Goal: Navigation & Orientation: Find specific page/section

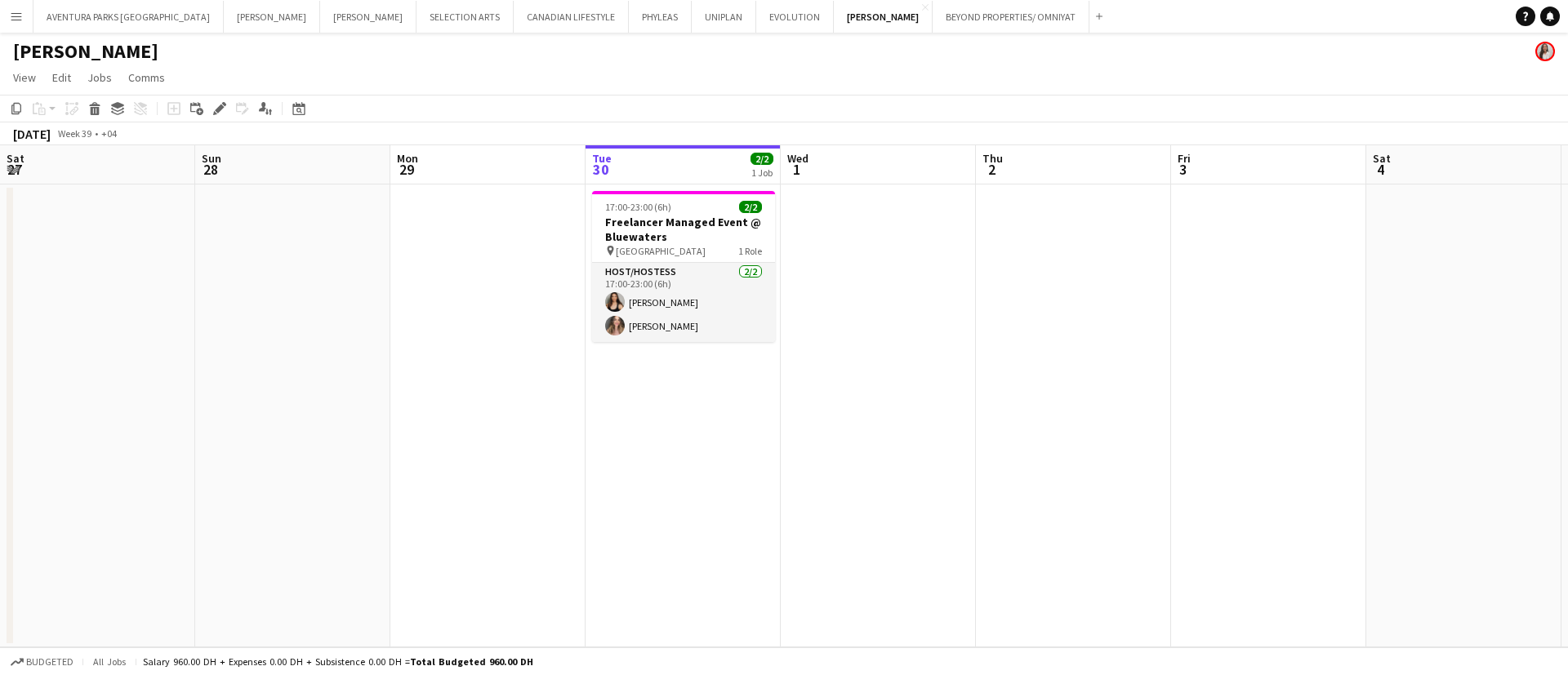
scroll to position [0, 388]
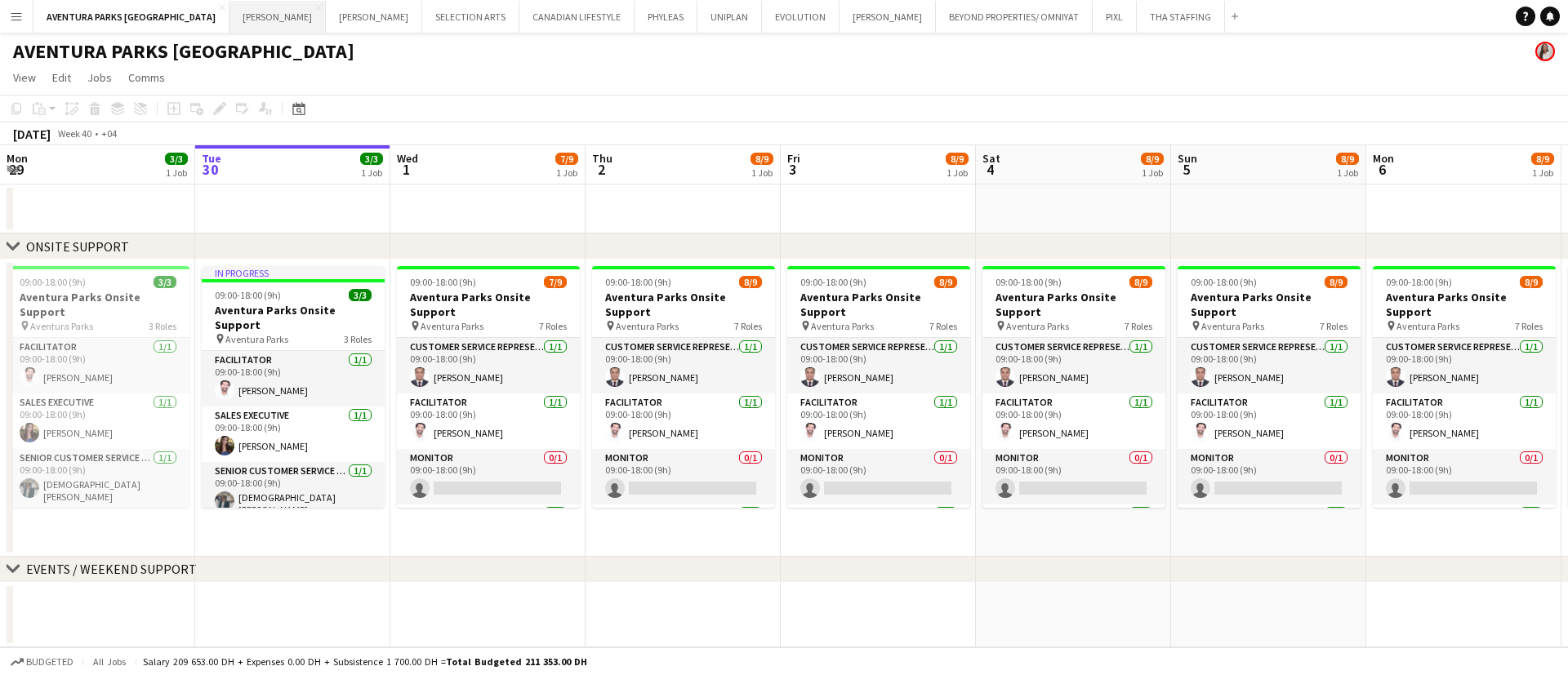
click at [230, 10] on button "[PERSON_NAME] Close" at bounding box center [277, 17] width 97 height 32
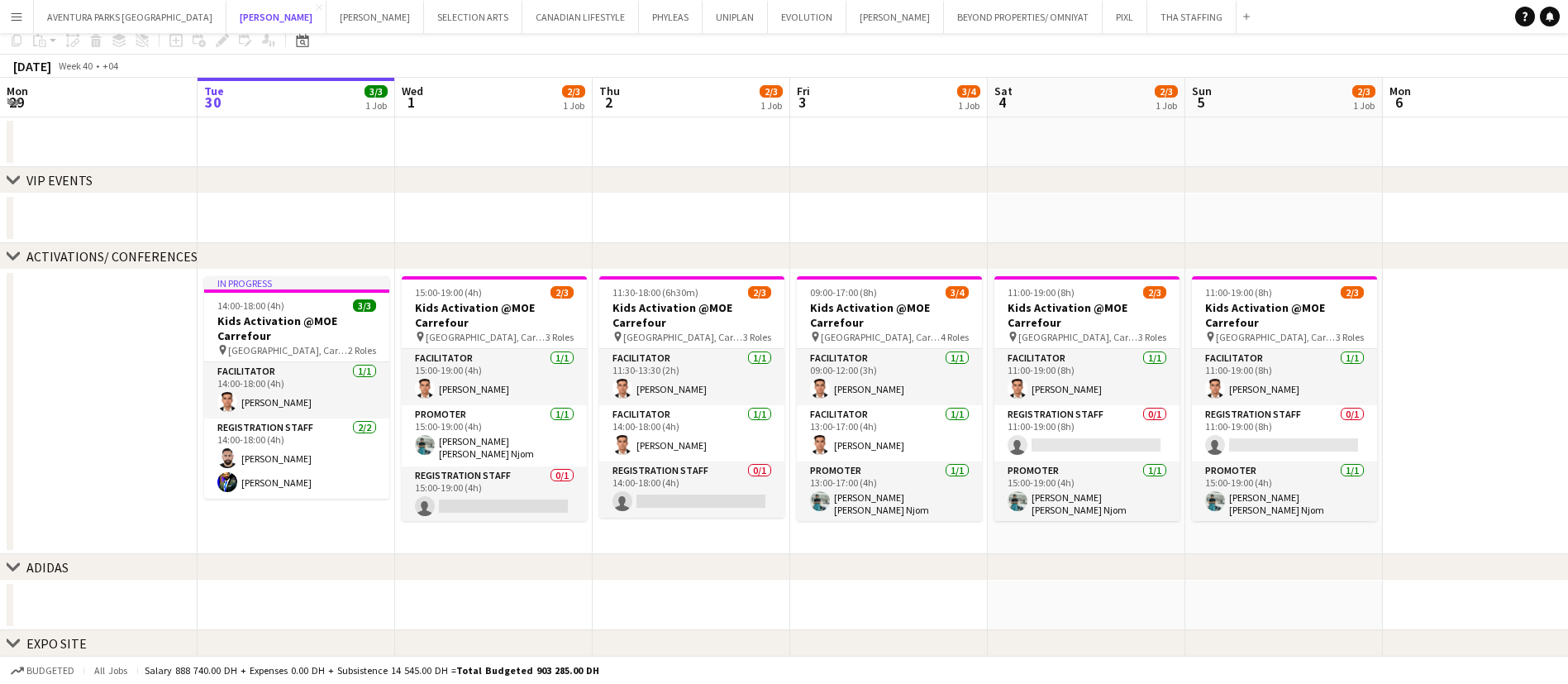
scroll to position [118, 0]
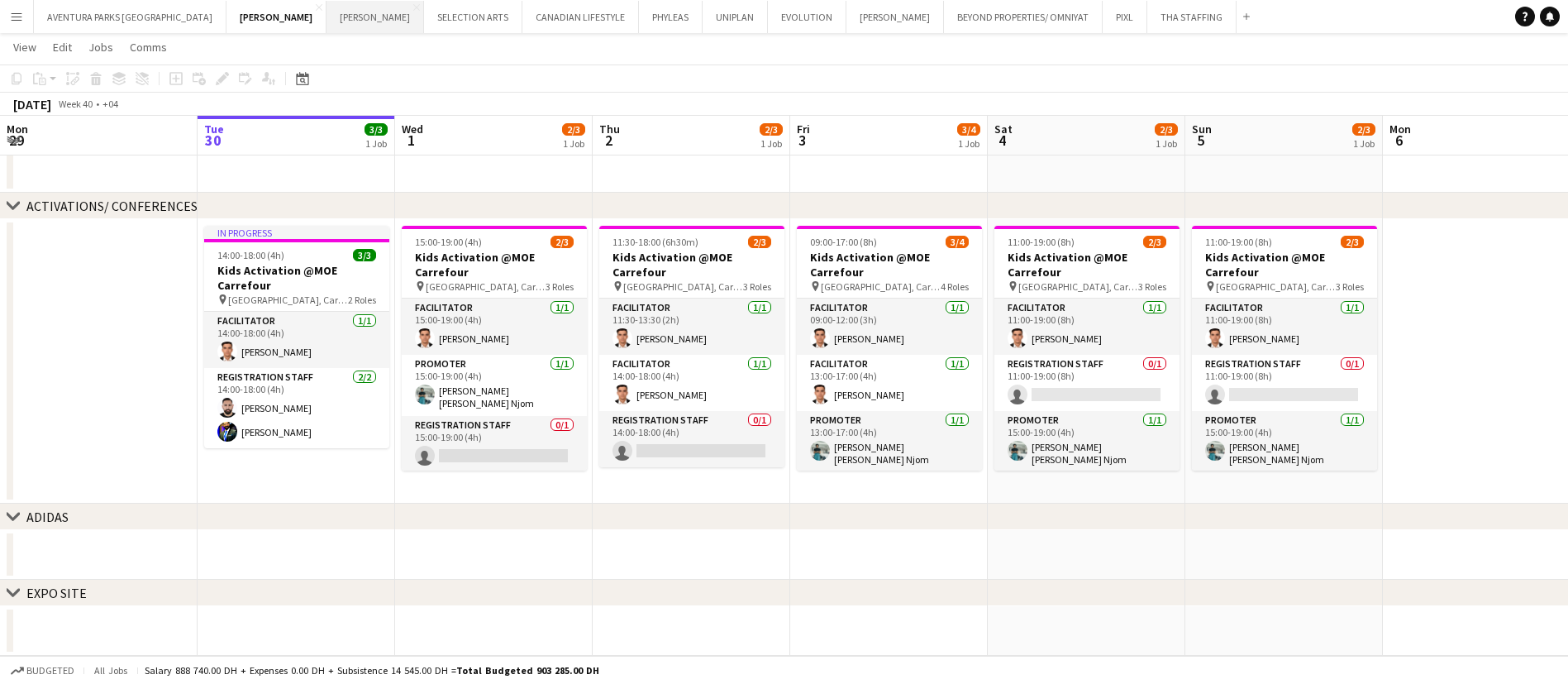
click at [327, 14] on button "[PERSON_NAME] Close" at bounding box center [375, 17] width 98 height 32
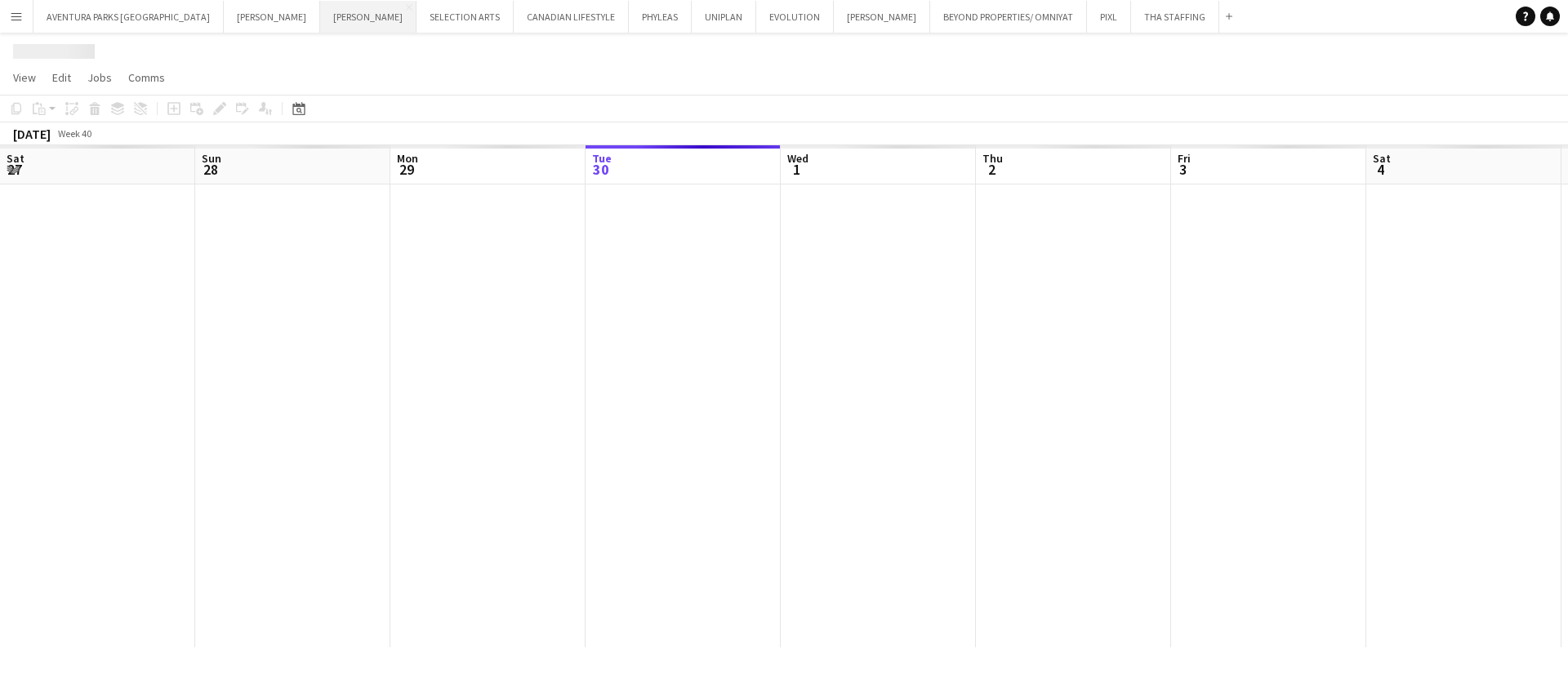
scroll to position [0, 390]
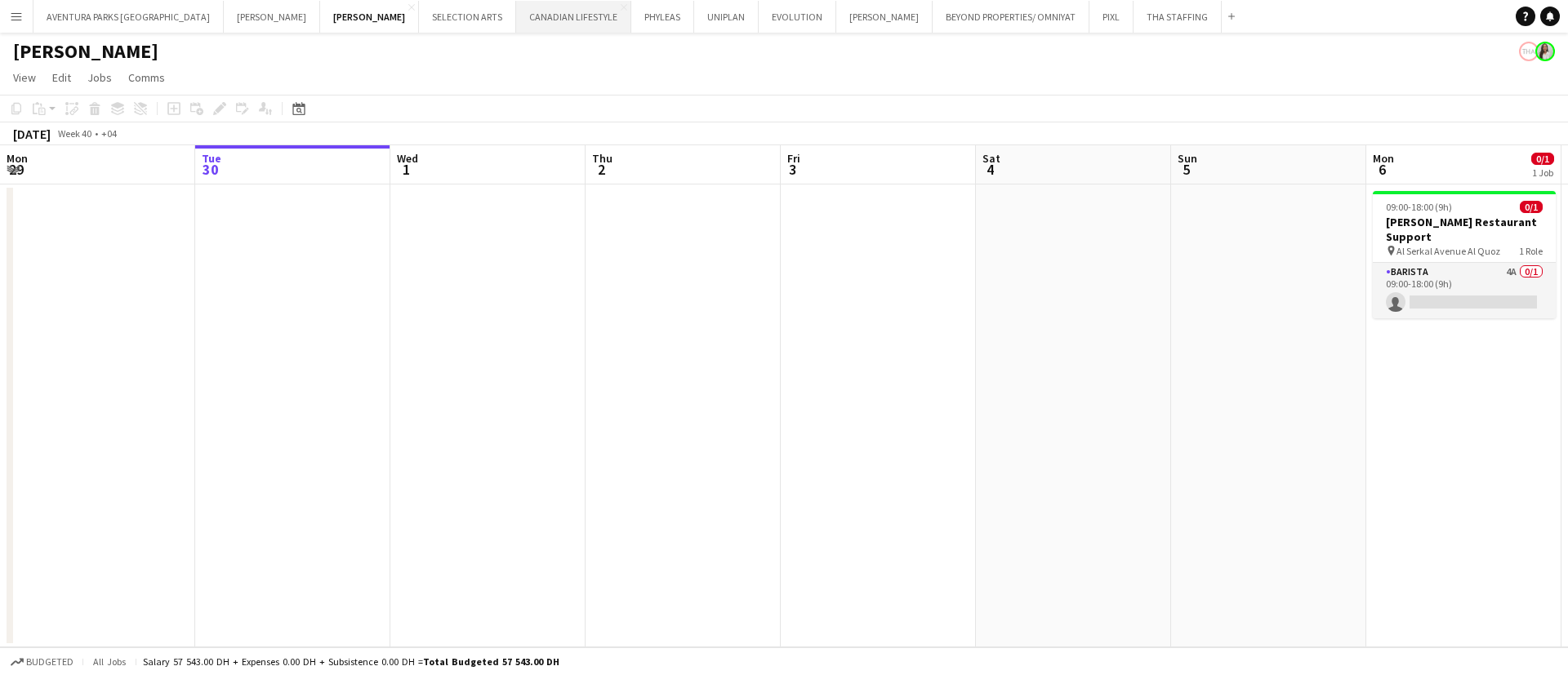
click at [516, 11] on button "CANADIAN LIFESTYLE Close" at bounding box center [573, 17] width 115 height 32
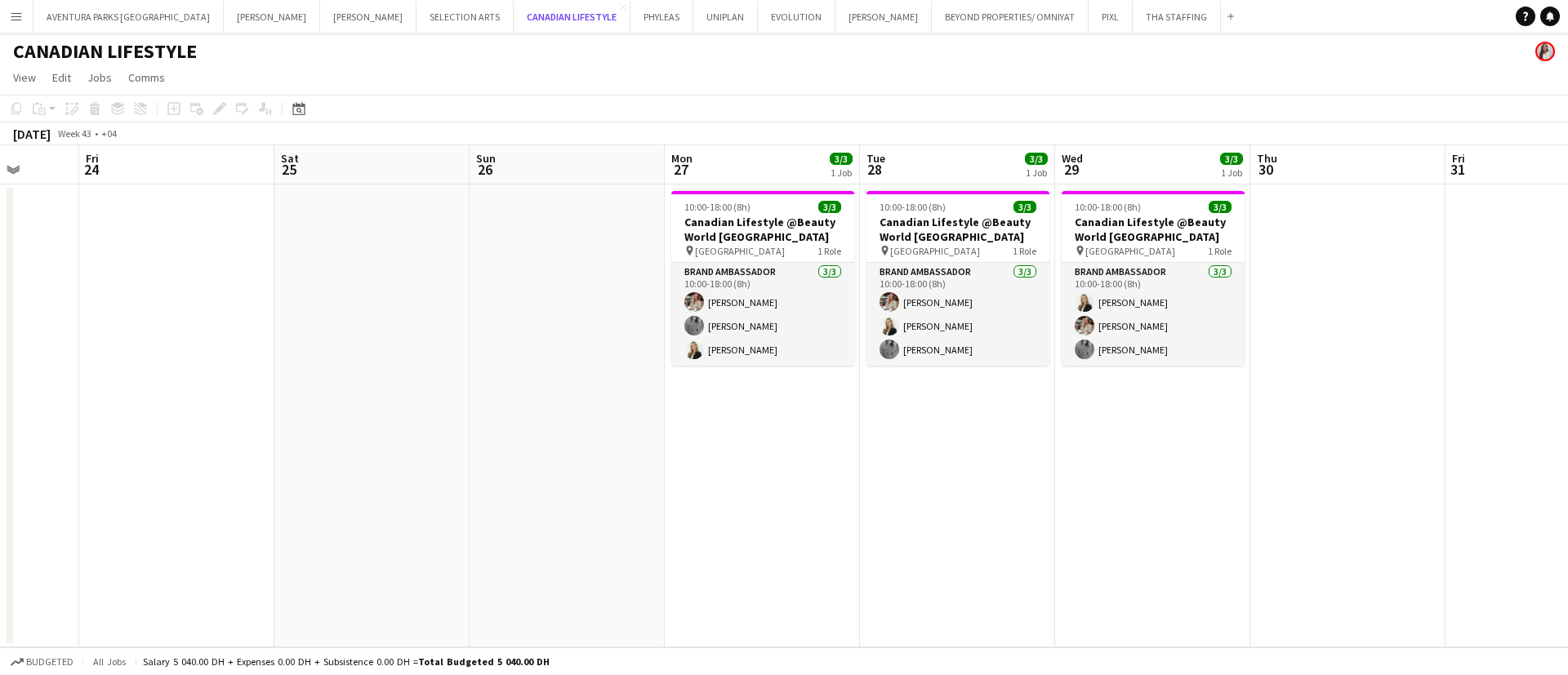
scroll to position [0, 507]
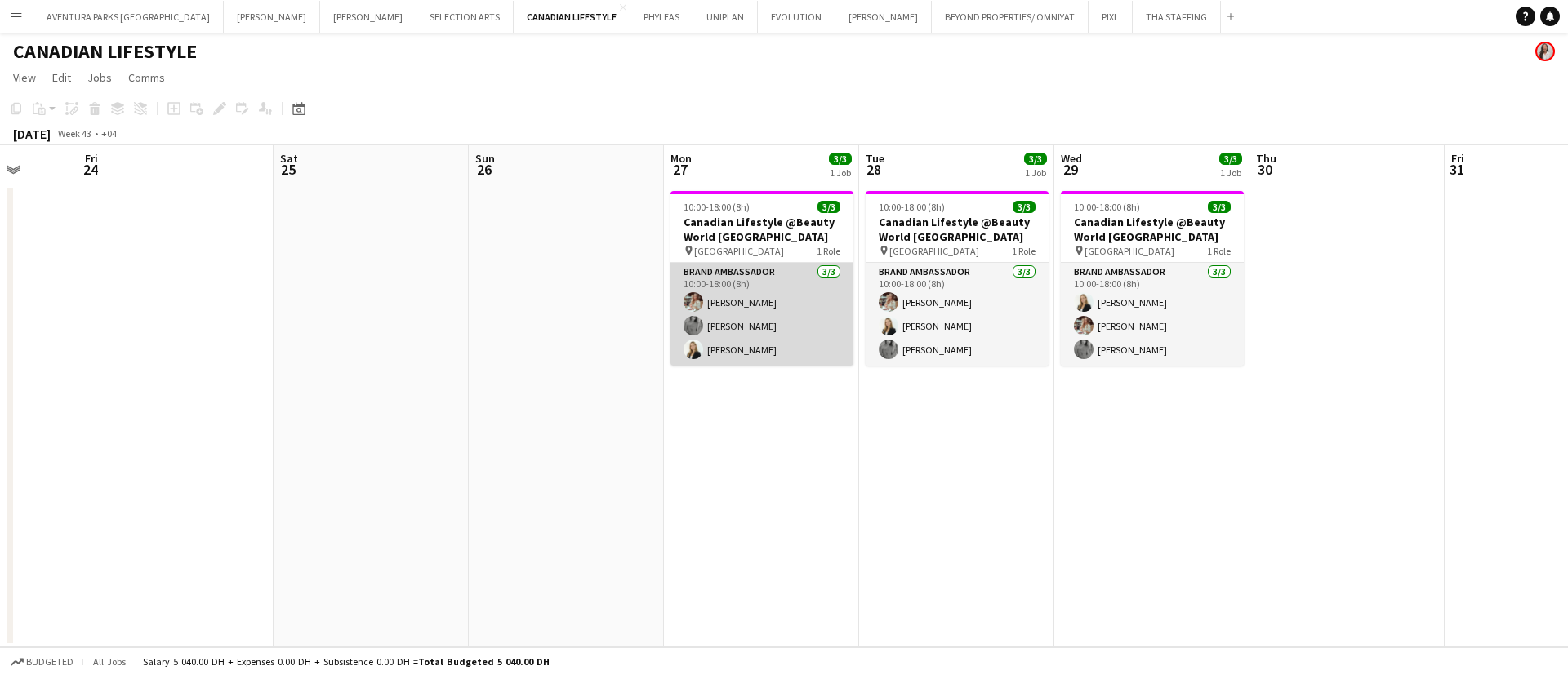
click at [738, 308] on app-card-role "Brand Ambassador [DATE] 10:00-18:00 (8h) Maryna Tsypar [PERSON_NAME] [PERSON_NA…" at bounding box center [762, 314] width 183 height 103
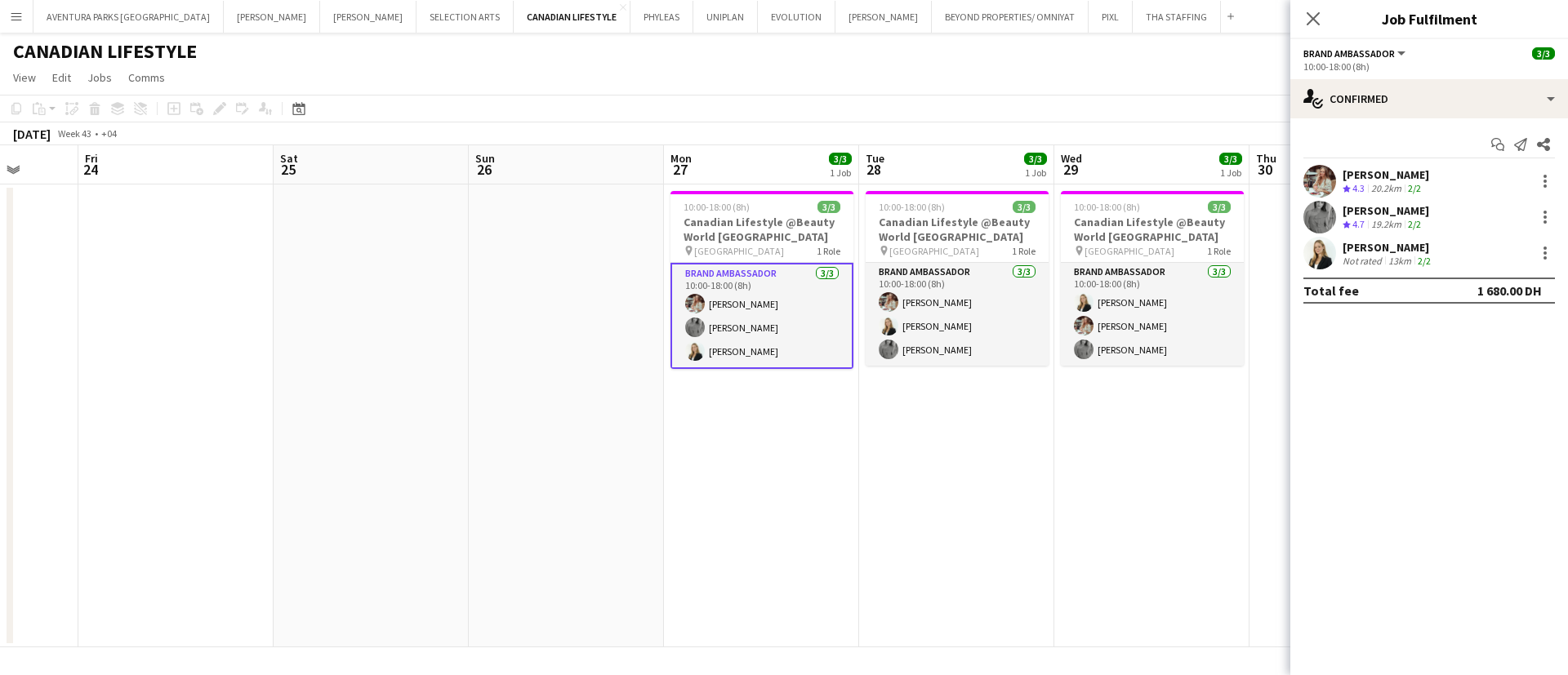
click at [1318, 177] on app-user-avatar at bounding box center [1319, 181] width 33 height 33
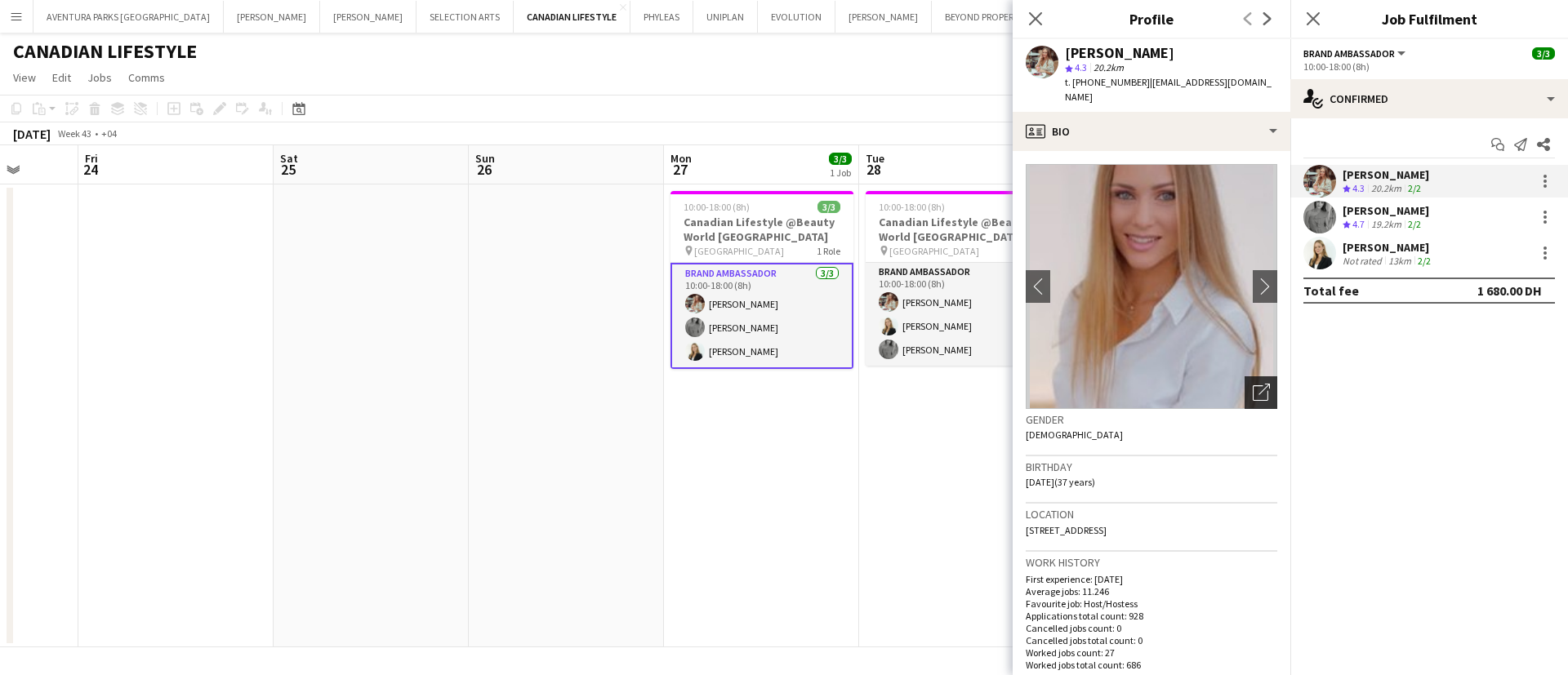
click at [1244, 377] on div "Open photos pop-in" at bounding box center [1260, 393] width 33 height 33
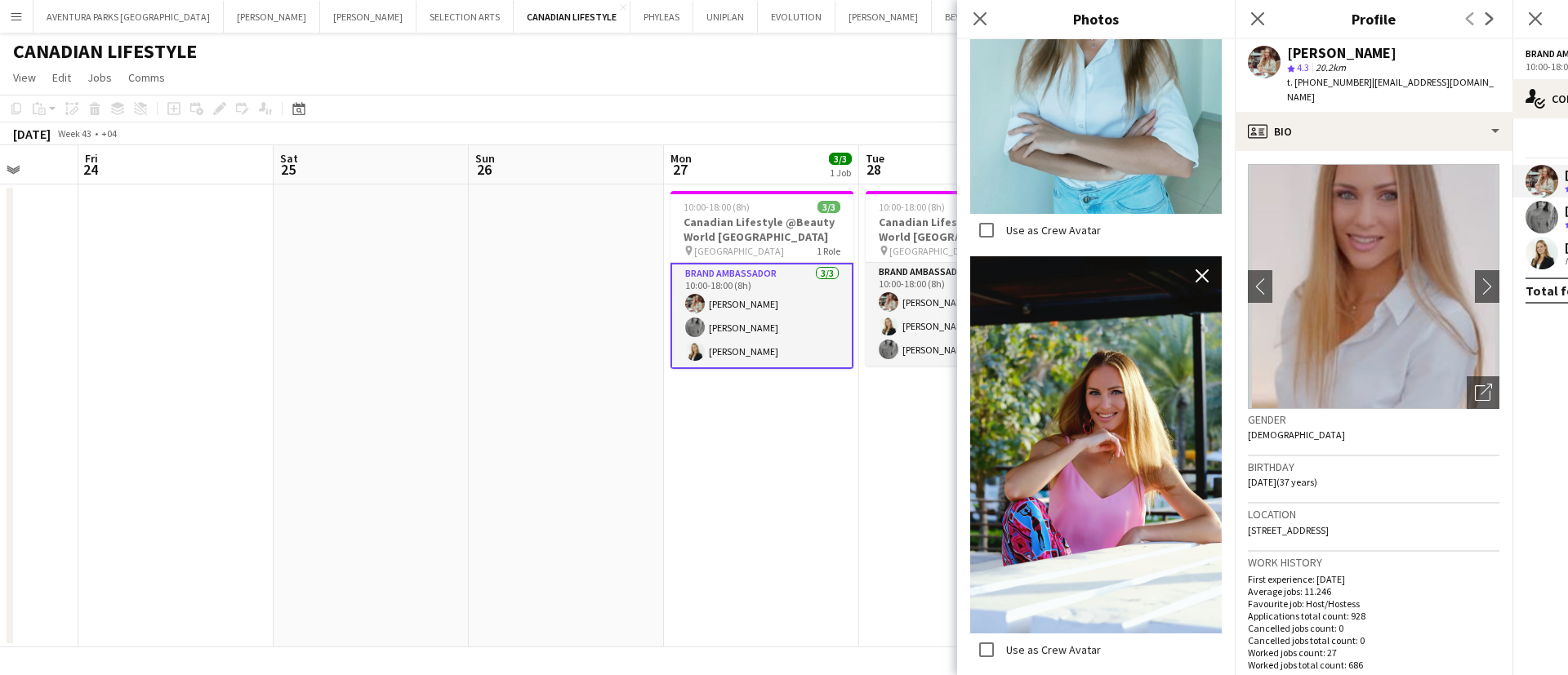
scroll to position [14340, 0]
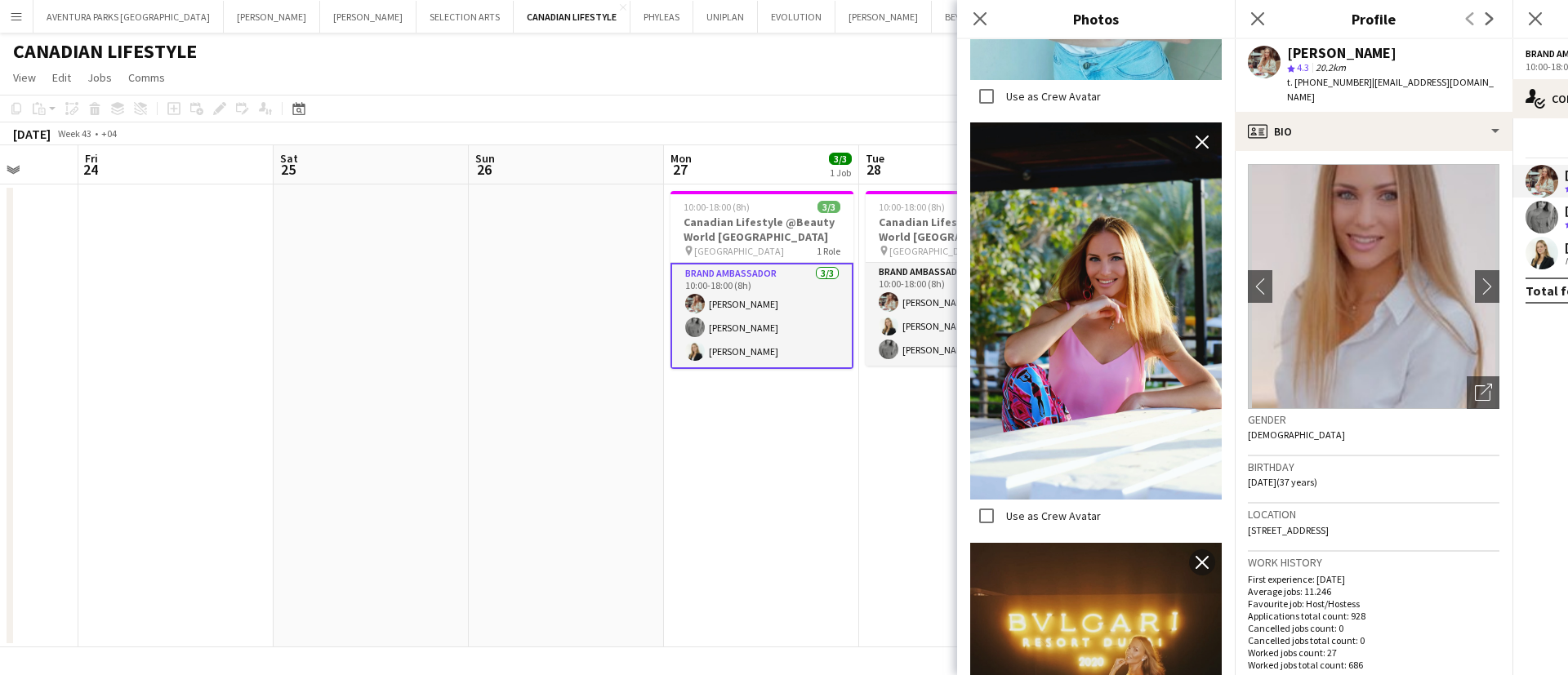
click at [1549, 223] on app-user-avatar at bounding box center [1541, 217] width 33 height 33
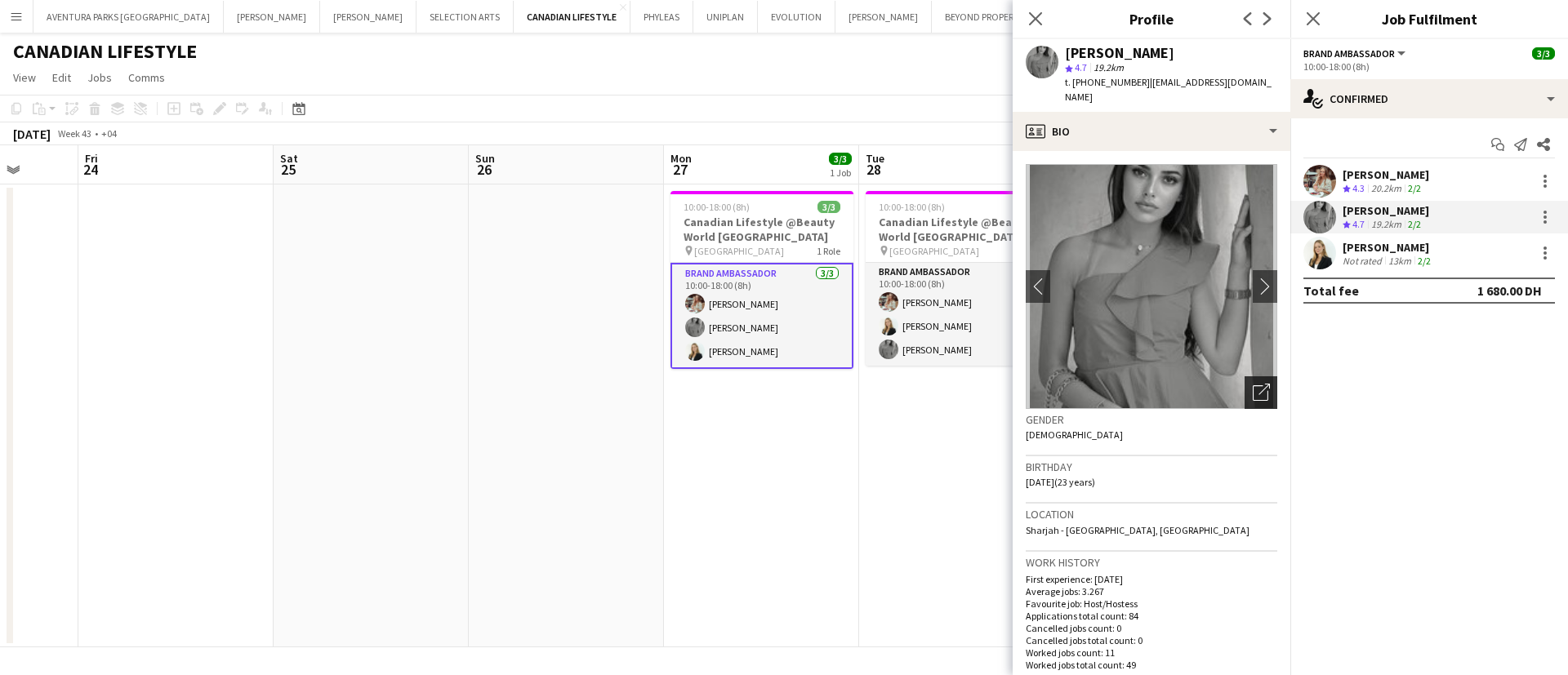
click at [1253, 383] on icon "Open photos pop-in" at bounding box center [1261, 392] width 17 height 17
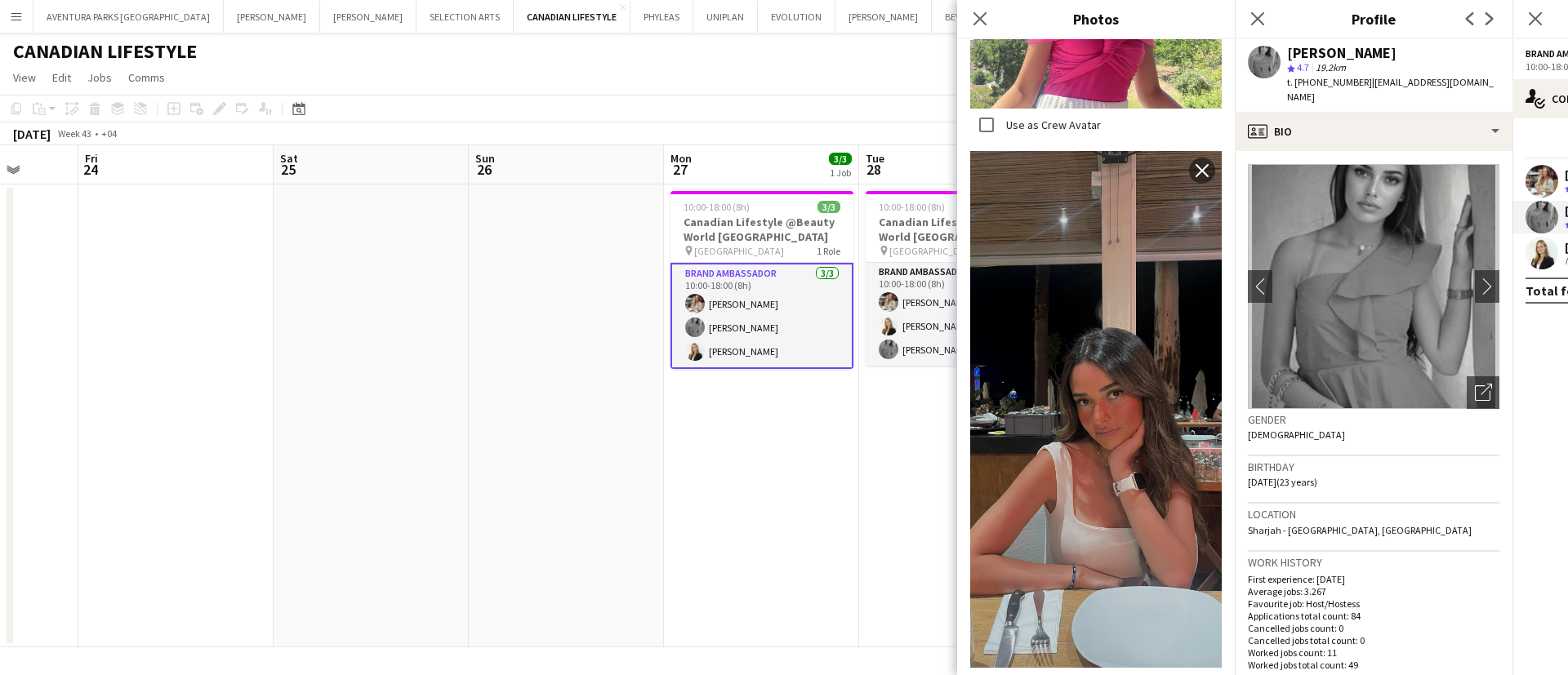
scroll to position [5787, 0]
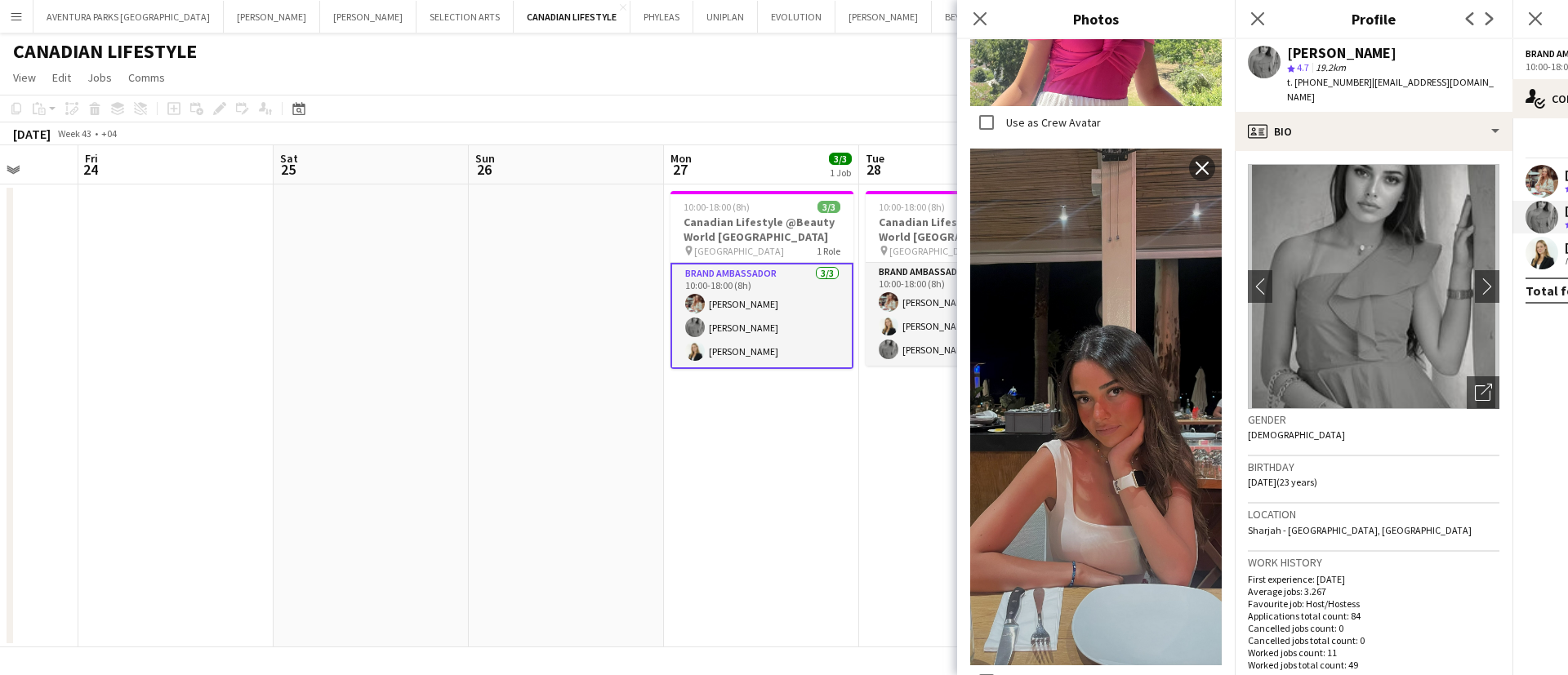
click at [1538, 242] on app-user-avatar at bounding box center [1541, 253] width 33 height 33
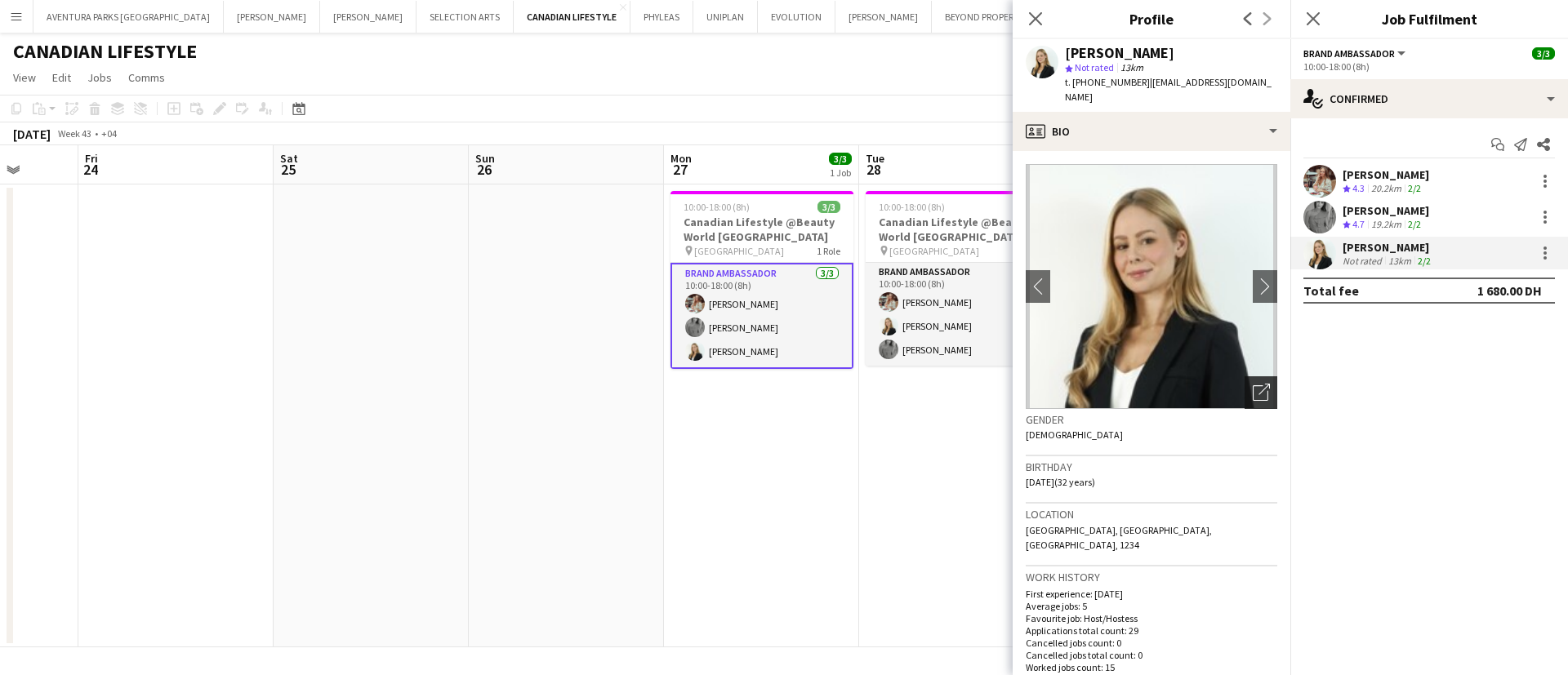
click at [1253, 383] on icon "Open photos pop-in" at bounding box center [1261, 392] width 17 height 17
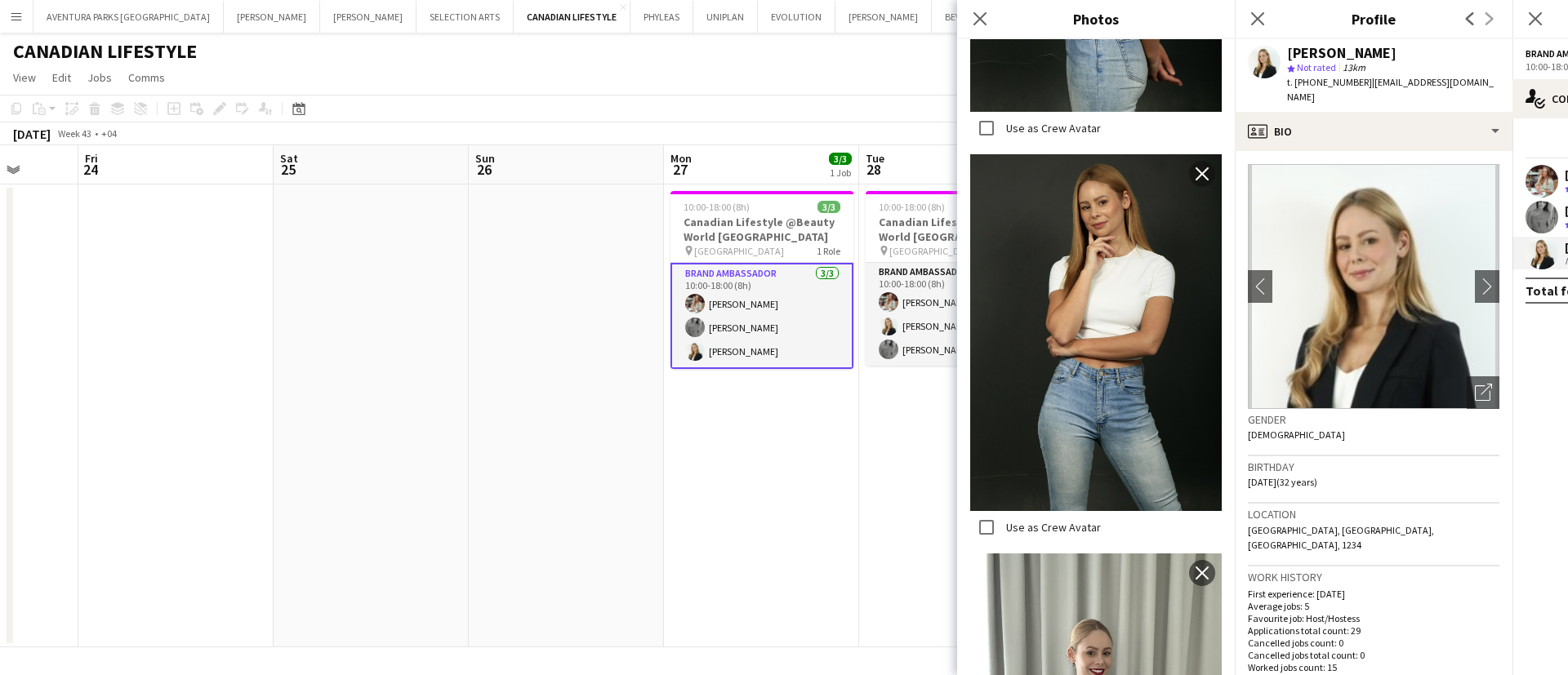
scroll to position [2414, 0]
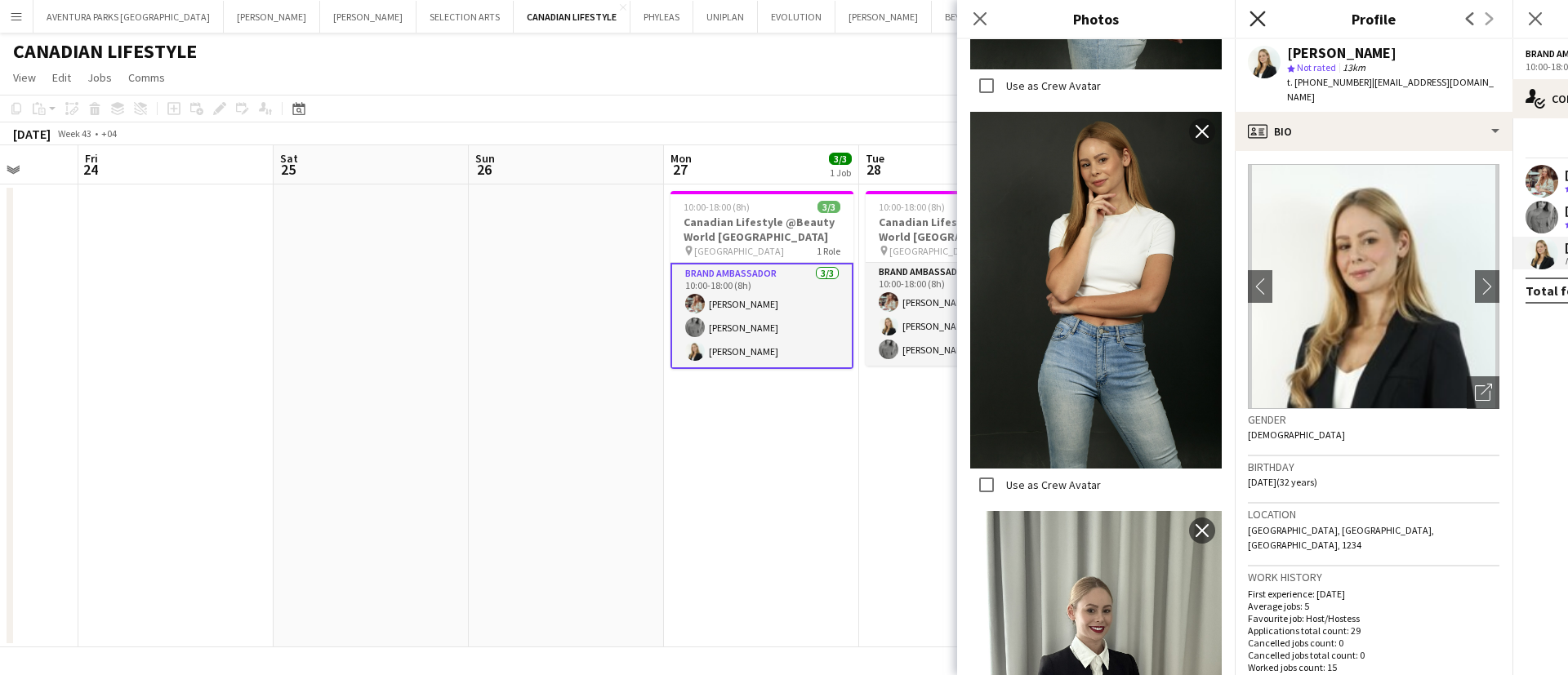
click at [1260, 26] on icon "Close pop-in" at bounding box center [1257, 18] width 15 height 15
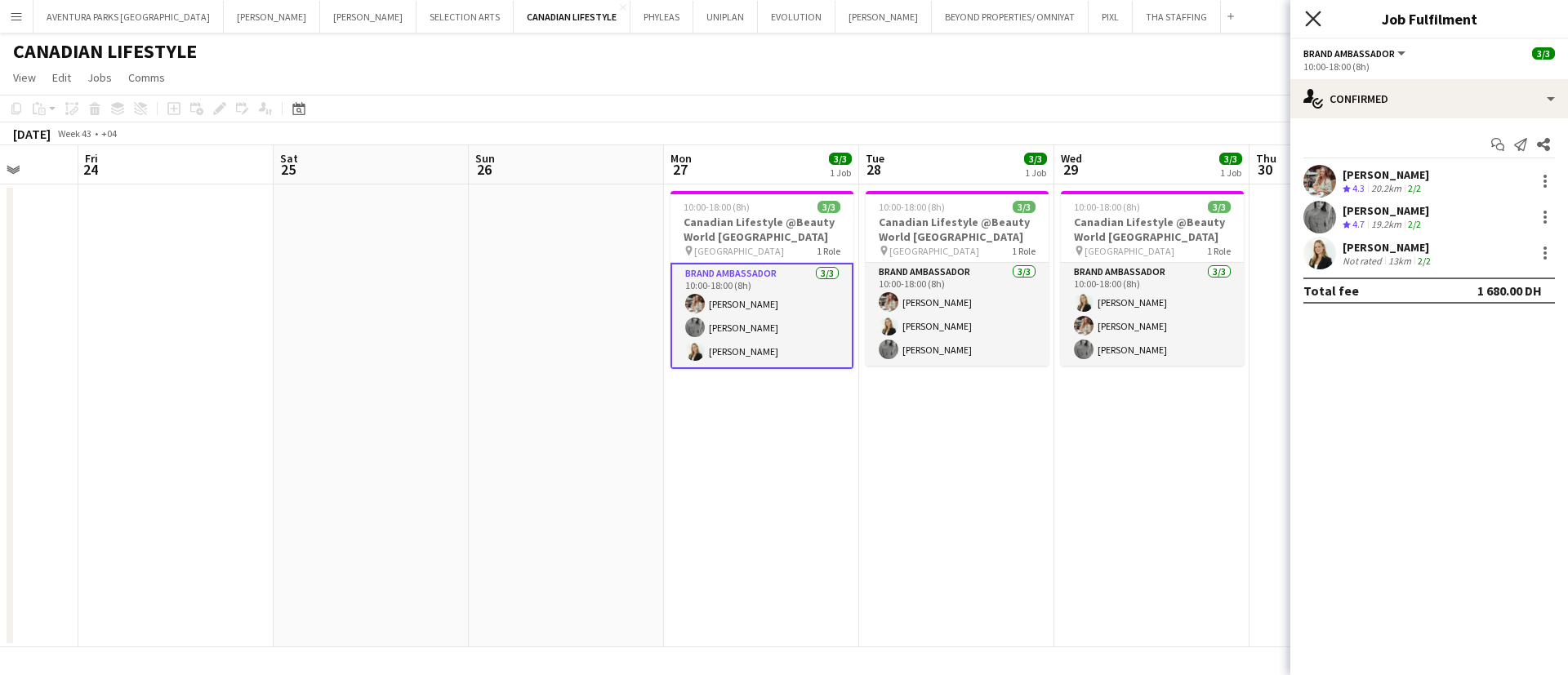
click at [1308, 18] on icon "Close pop-in" at bounding box center [1312, 18] width 15 height 15
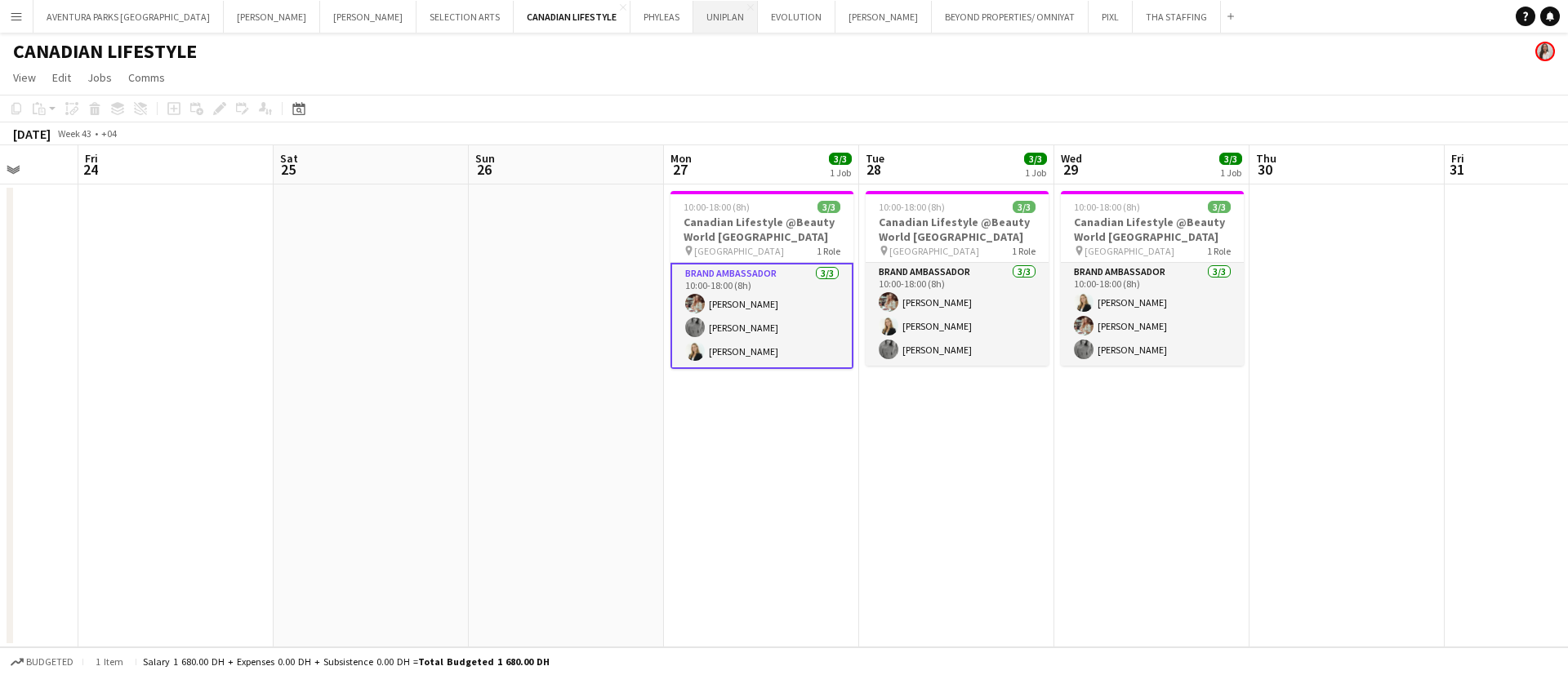
click at [694, 11] on button "UNIPLAN Close" at bounding box center [726, 17] width 65 height 32
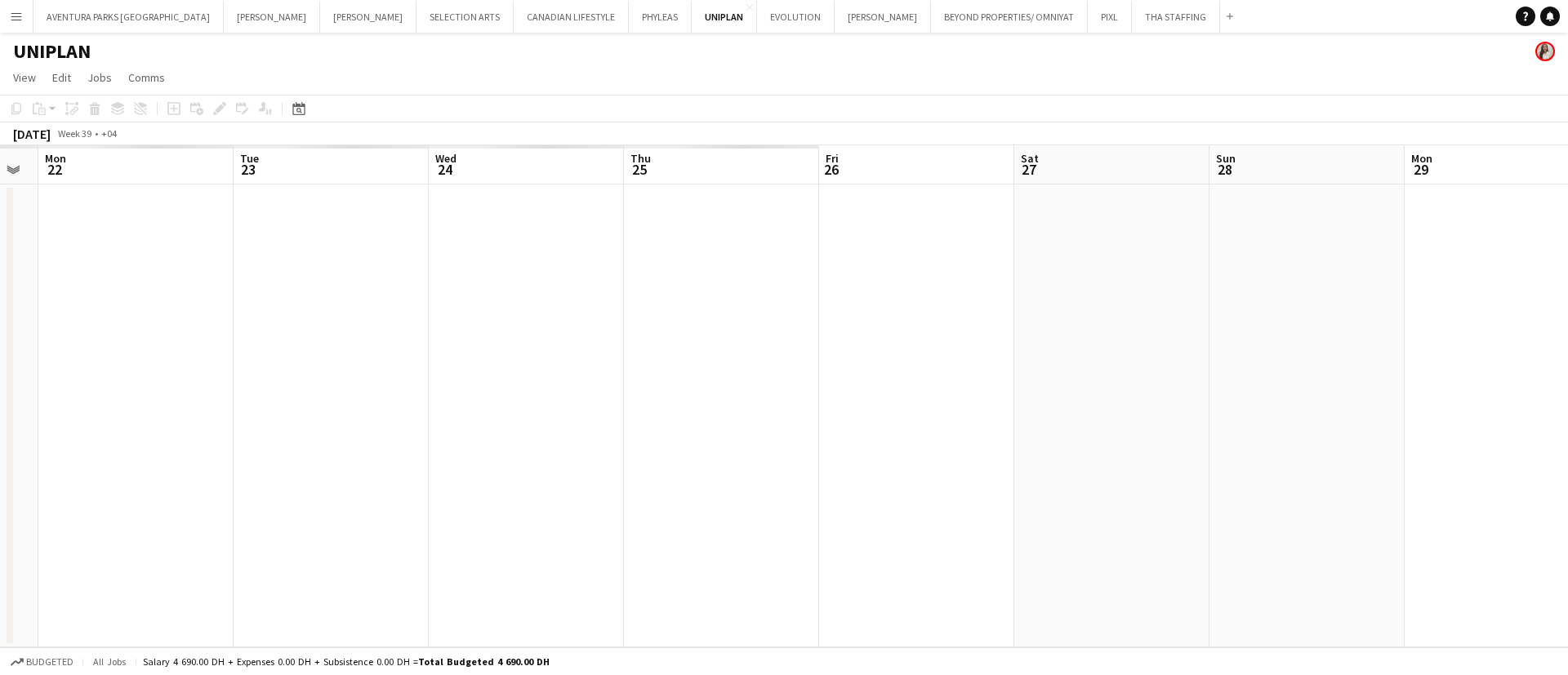
scroll to position [0, 457]
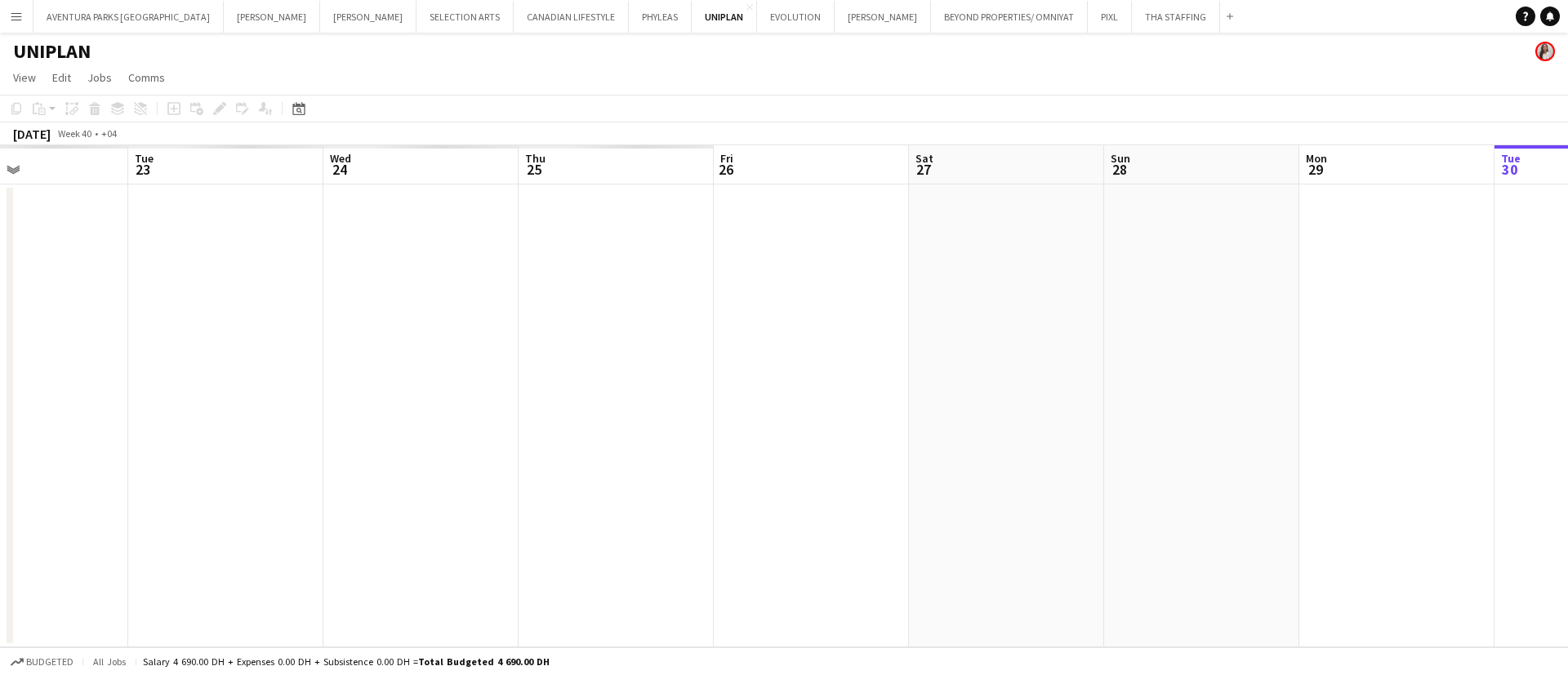
drag, startPoint x: 268, startPoint y: 360, endPoint x: 1567, endPoint y: 268, distance: 1302.3
click at [1567, 268] on app-calendar-viewport "Sat 20 Sun 21 Mon 22 Tue 23 Wed 24 Thu 25 Fri 26 Sat 27 Sun 28 Mon 29 Tue 30 We…" at bounding box center [784, 396] width 1568 height 502
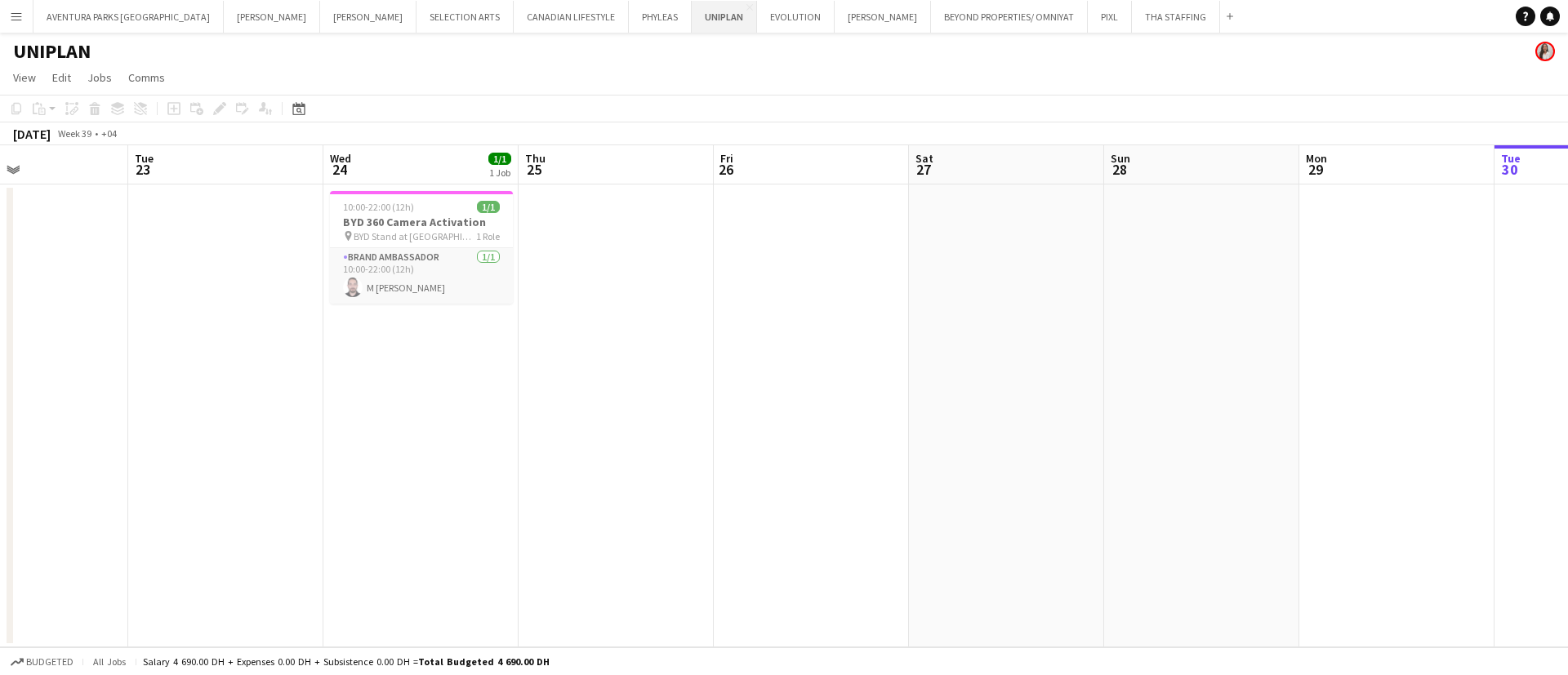
click at [692, 2] on button "UNIPLAN Close" at bounding box center [725, 17] width 66 height 32
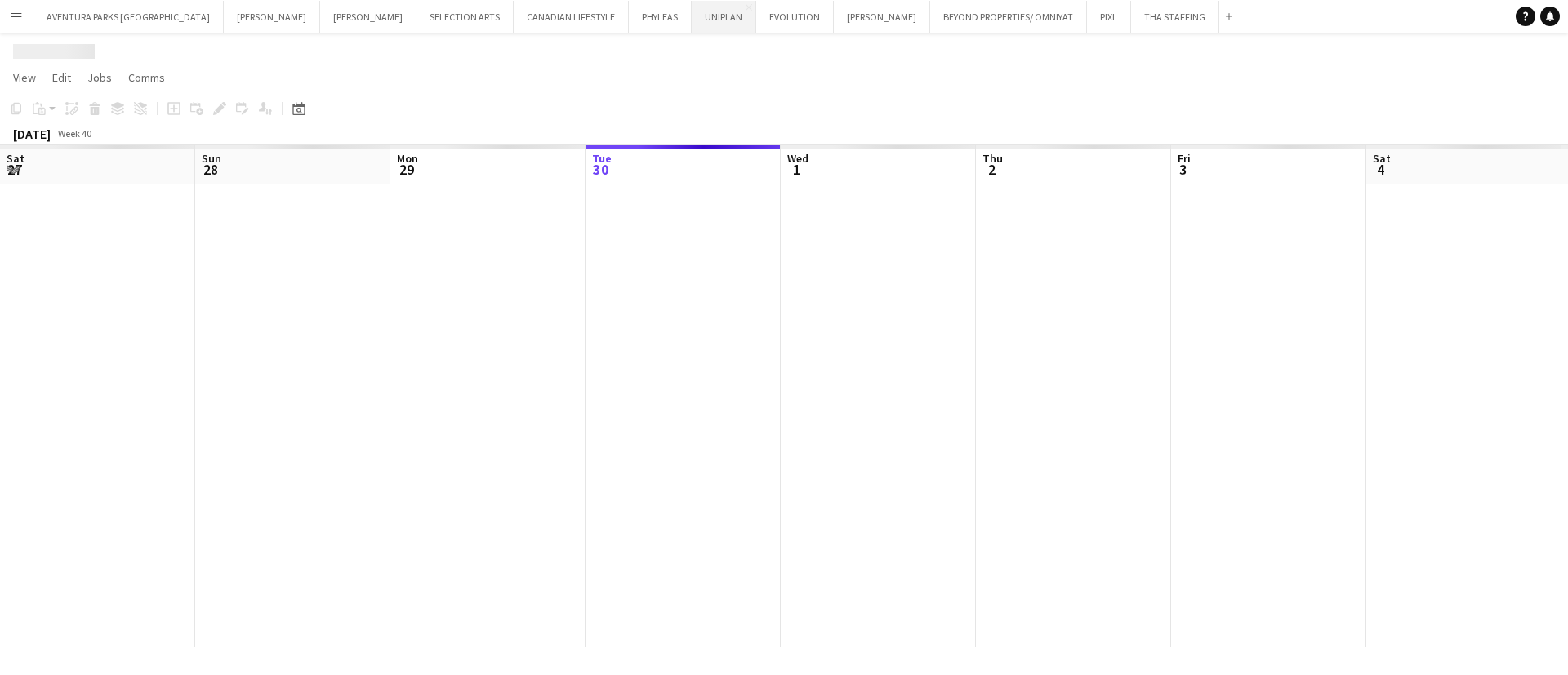
scroll to position [0, 390]
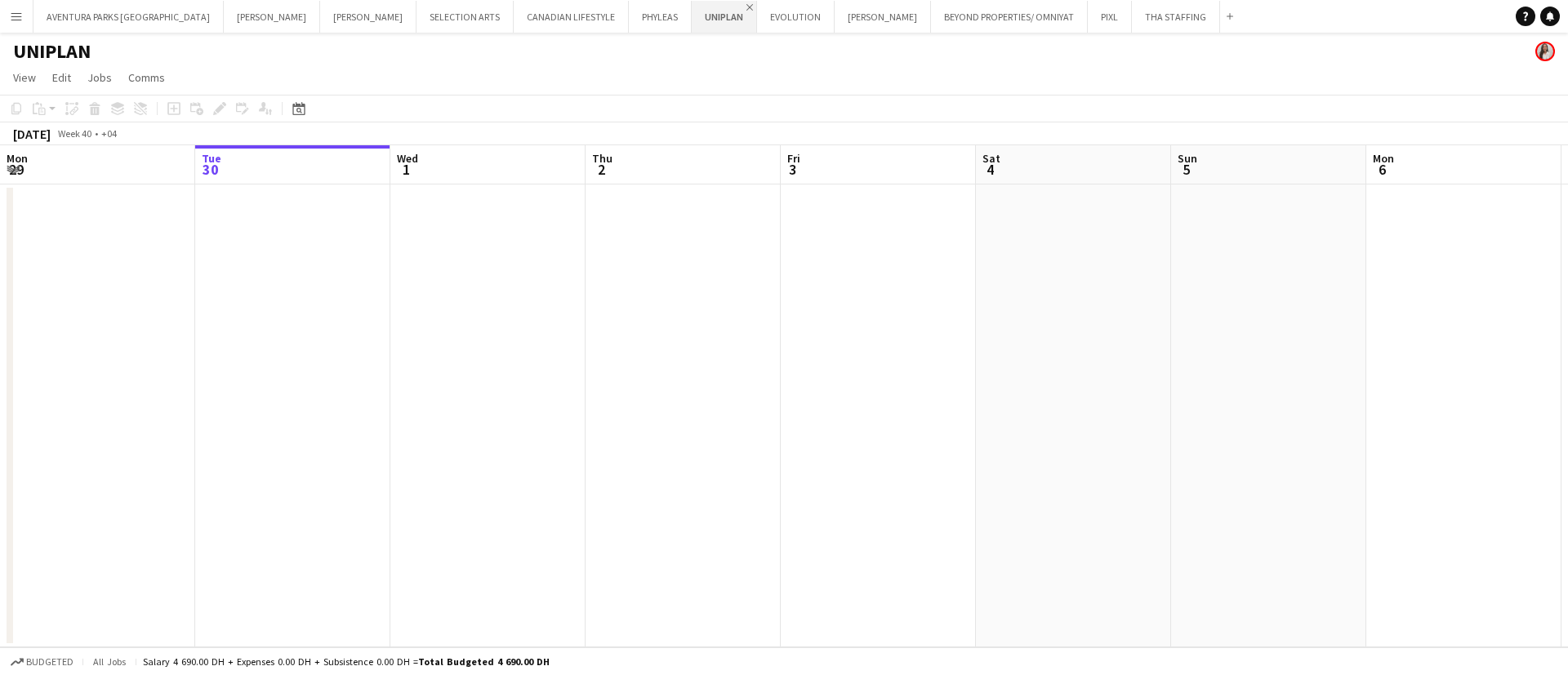
click at [747, 4] on app-icon "Close" at bounding box center [750, 8] width 7 height 7
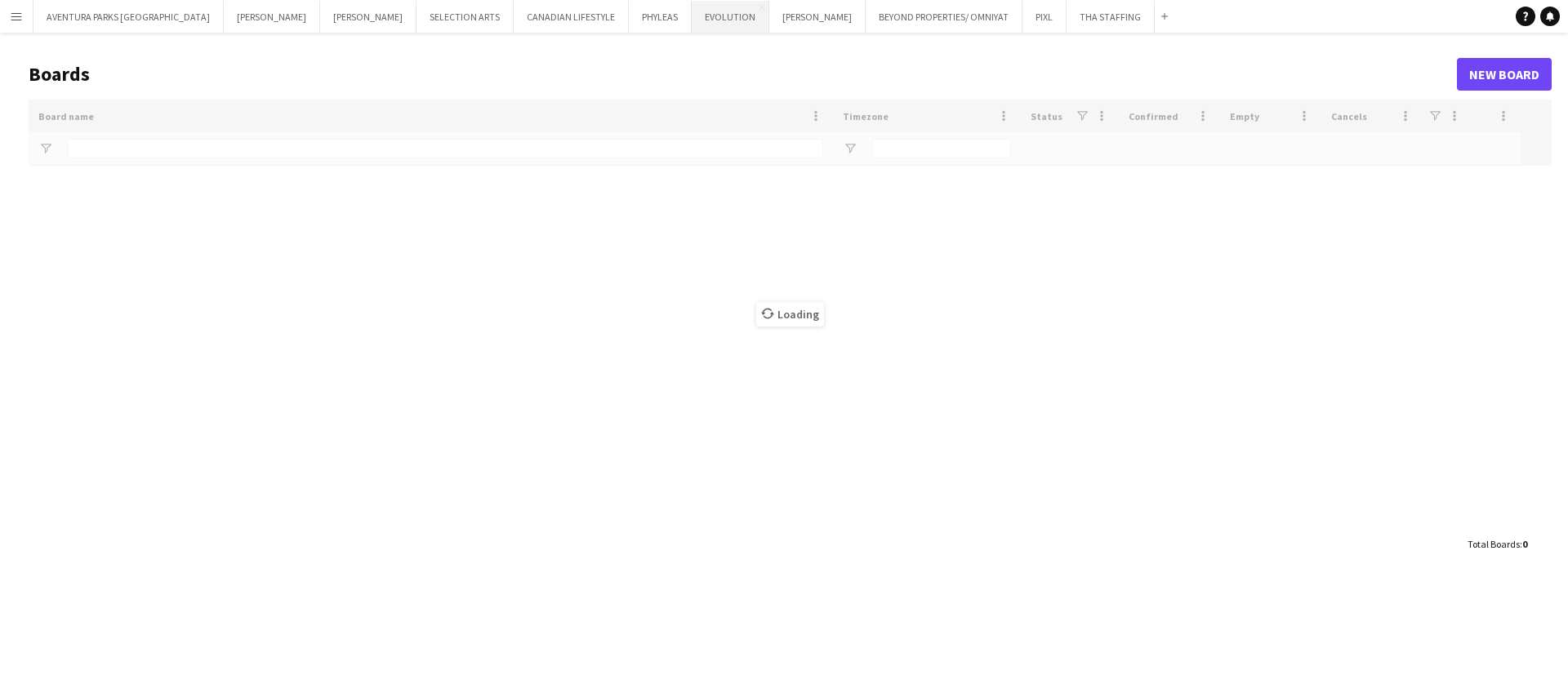
click at [692, 20] on button "EVOLUTION Close" at bounding box center [731, 17] width 77 height 32
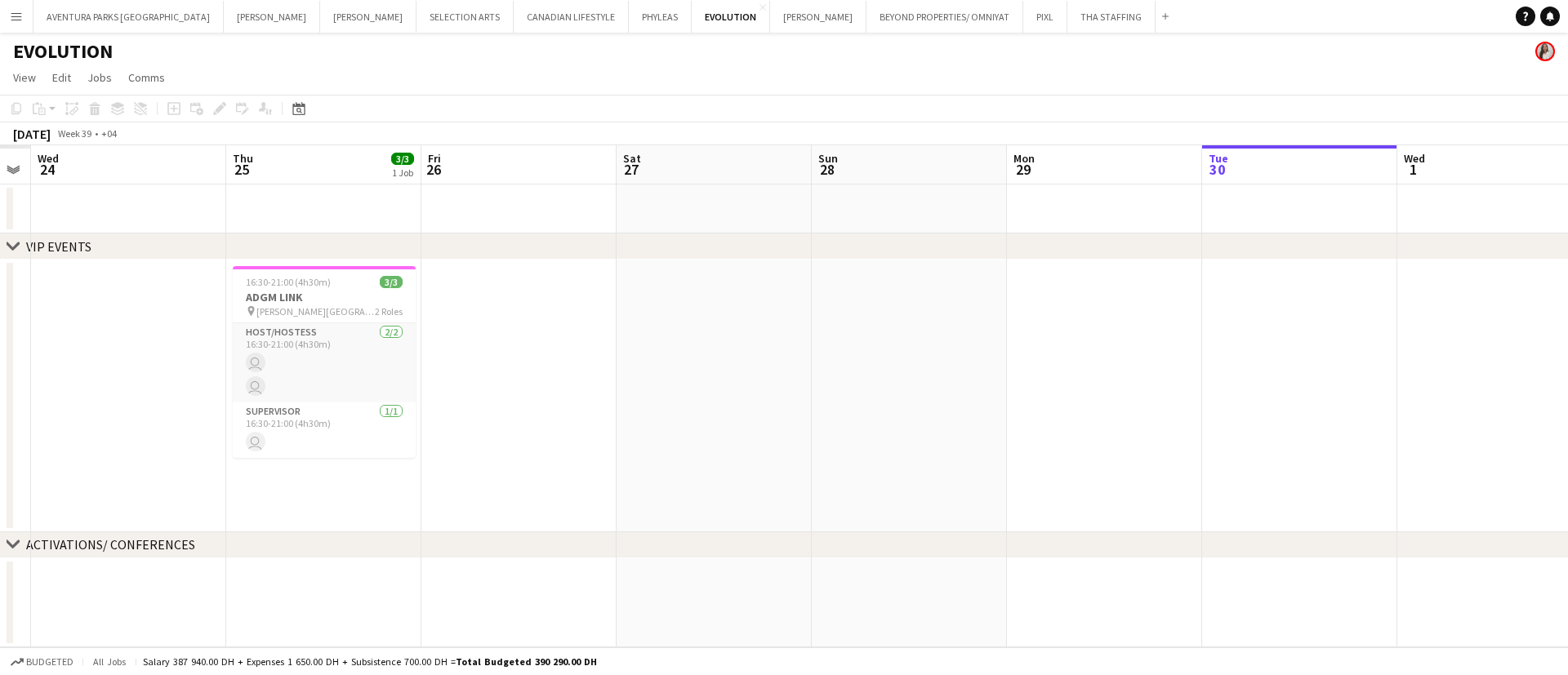
scroll to position [0, 487]
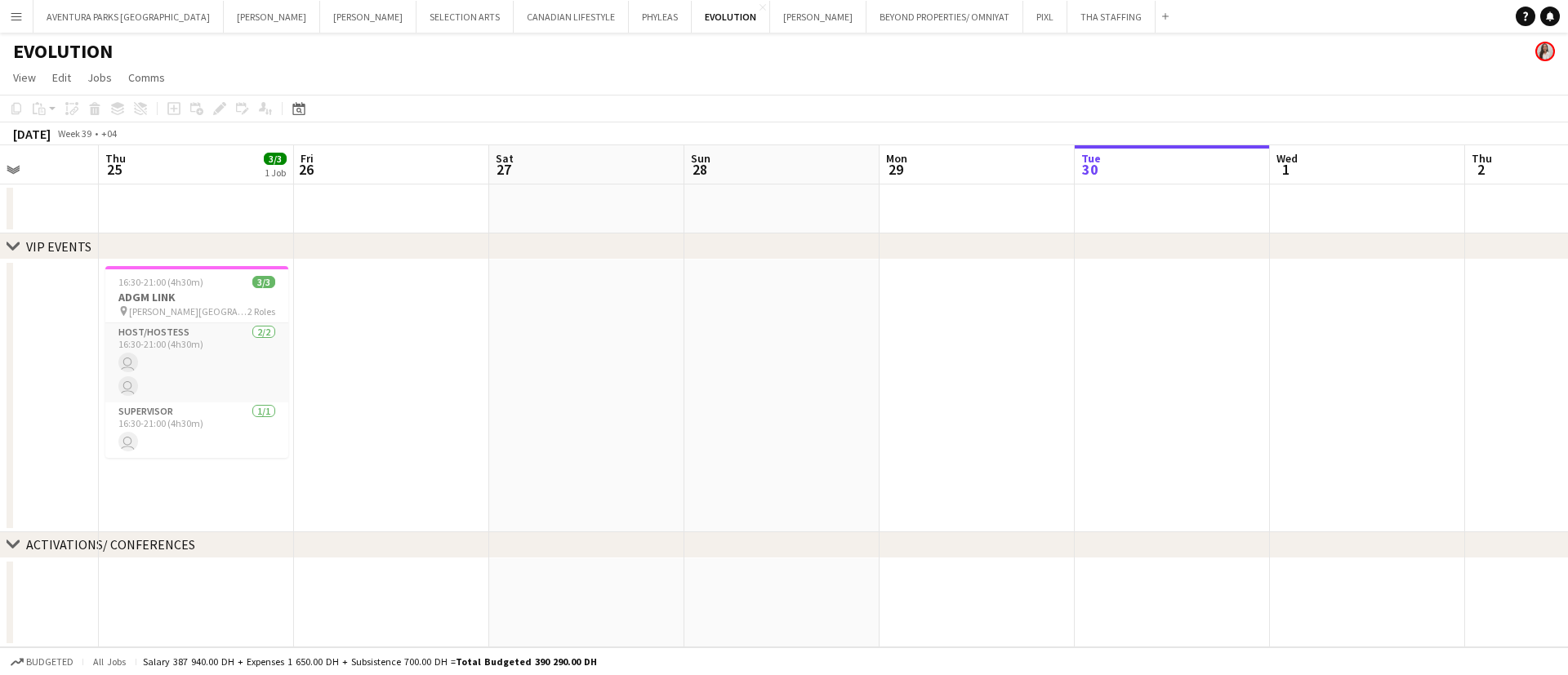
drag, startPoint x: 552, startPoint y: 376, endPoint x: 1567, endPoint y: 225, distance: 1026.2
click at [1567, 225] on app-calendar-viewport "Mon 22 Tue 23 Wed 24 Thu 25 3/3 1 Job Fri 26 Sat 27 Sun 28 Mon 29 Tue 30 Wed 1 …" at bounding box center [784, 396] width 1568 height 502
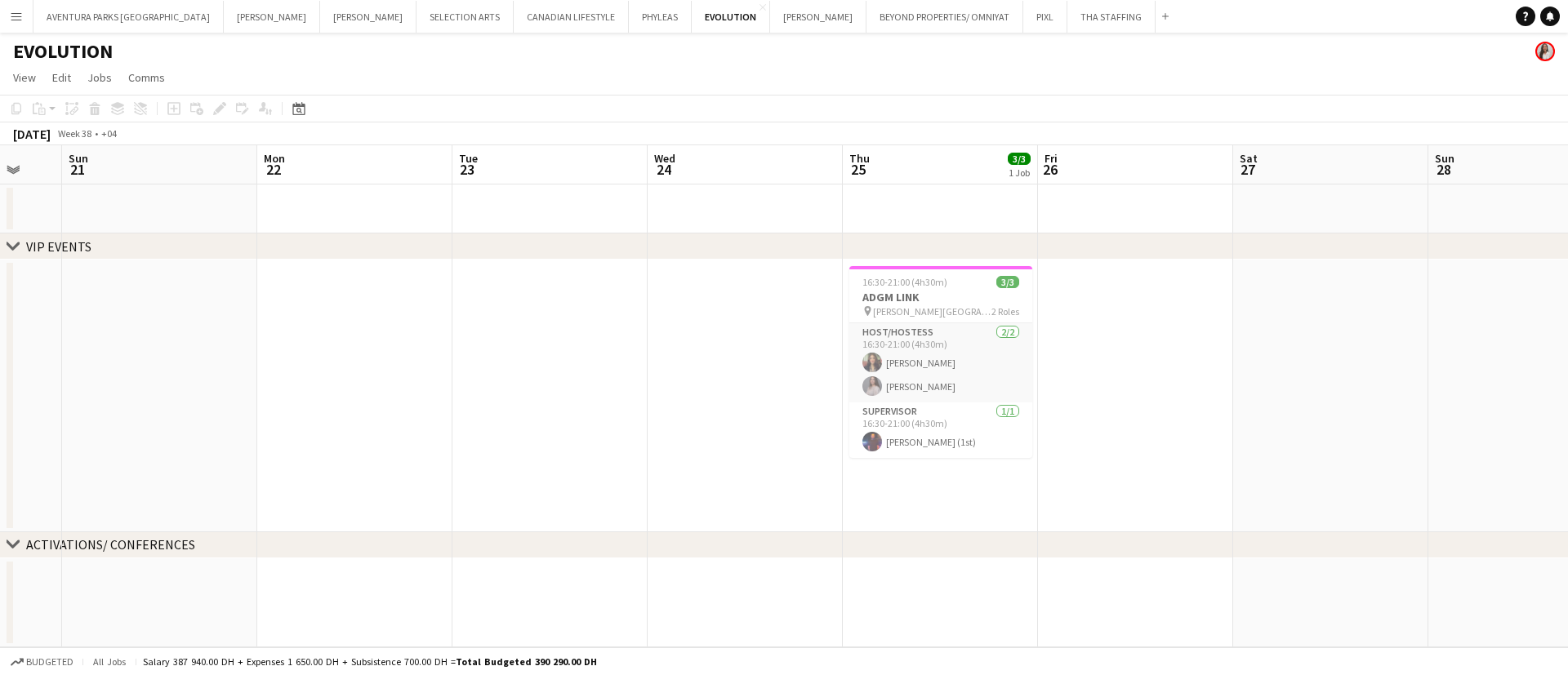
drag, startPoint x: 741, startPoint y: 455, endPoint x: 1131, endPoint y: 395, distance: 394.6
click at [1243, 369] on app-calendar-viewport "Fri 19 Sat 20 Sun 21 Mon 22 Tue 23 Wed 24 Thu 25 3/3 1 Job Fri 26 Sat 27 Sun 28…" at bounding box center [784, 396] width 1568 height 502
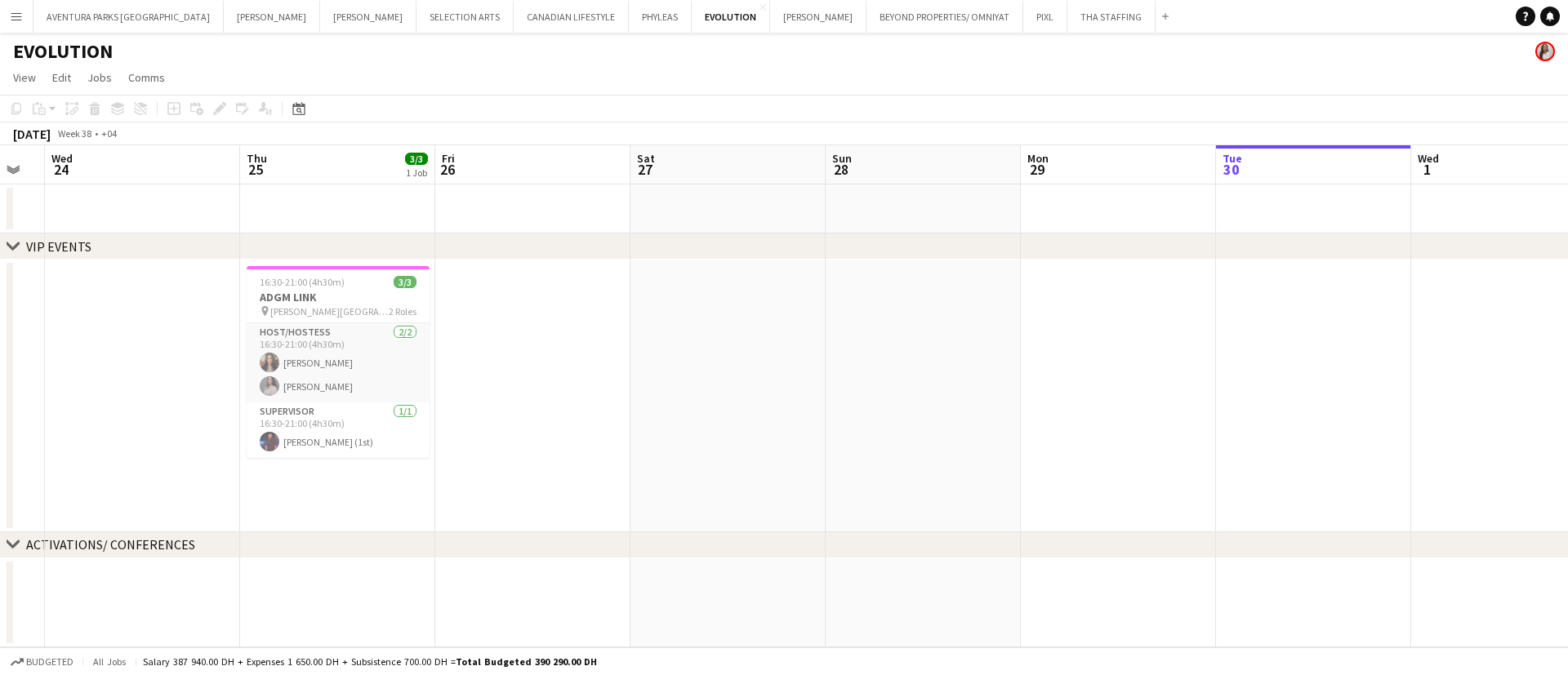
drag, startPoint x: 915, startPoint y: 403, endPoint x: 440, endPoint y: 404, distance: 475.0
click at [440, 404] on app-calendar-viewport "Sun 21 Mon 22 Tue 23 Wed 24 Thu 25 3/3 1 Job Fri 26 Sat 27 Sun 28 Mon 29 Tue 30…" at bounding box center [784, 396] width 1568 height 502
click at [692, 3] on button "EVOLUTION Close" at bounding box center [731, 17] width 78 height 32
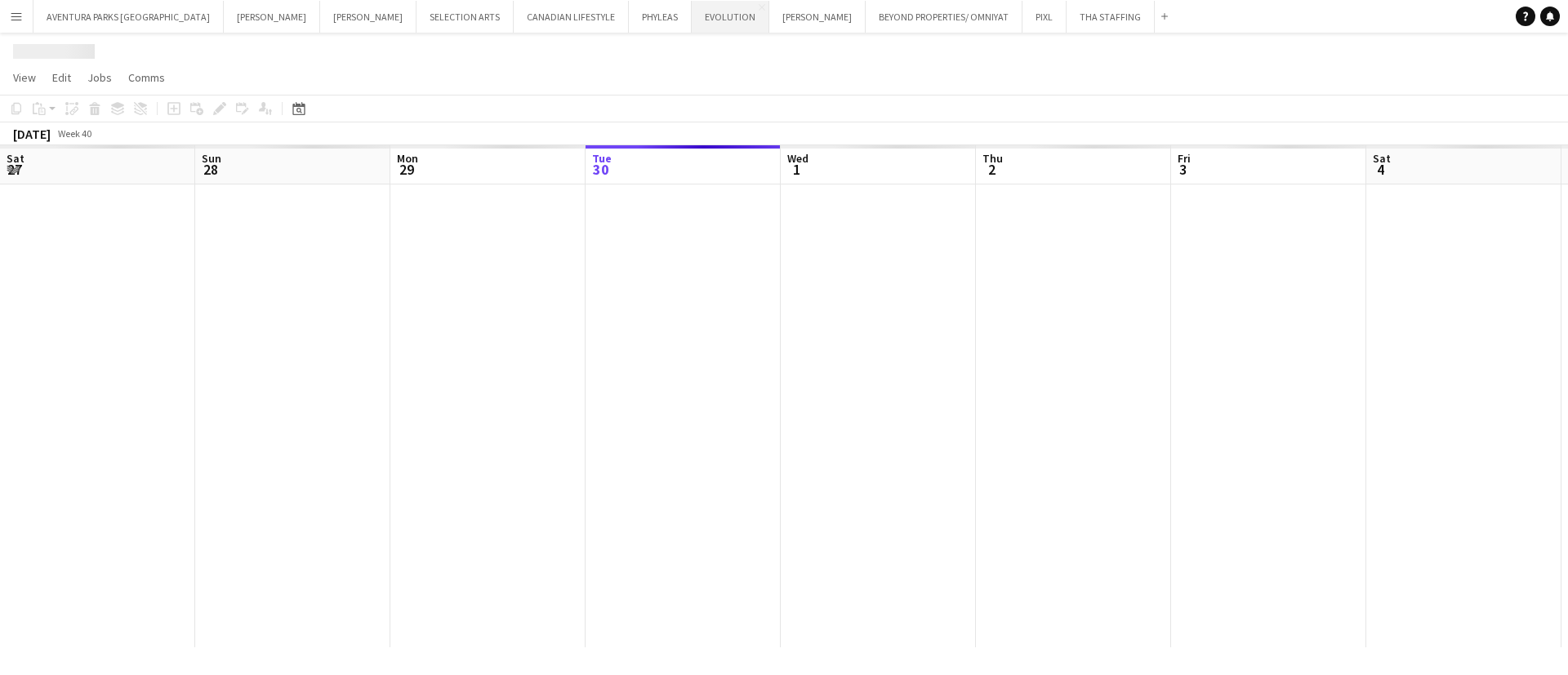
scroll to position [0, 390]
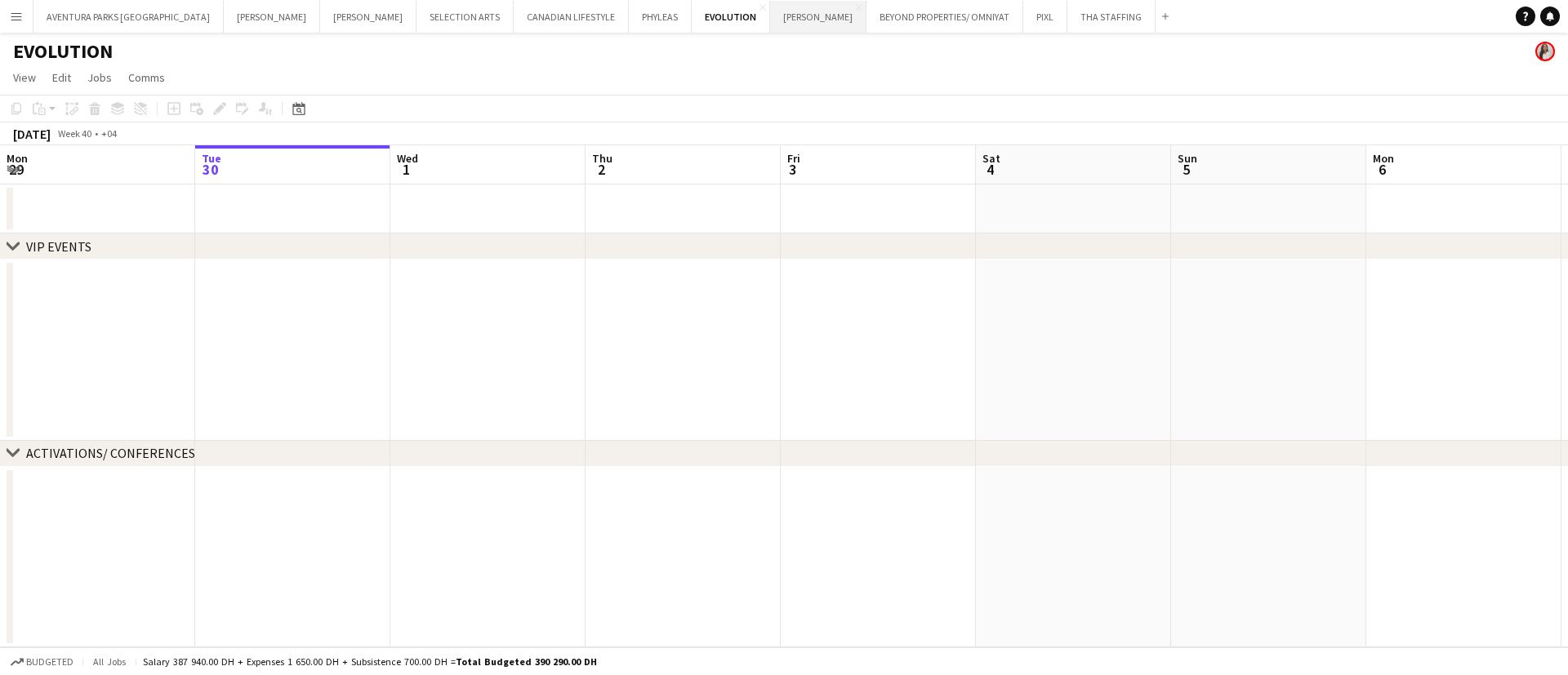
click at [770, 13] on button "[PERSON_NAME] Close" at bounding box center [818, 17] width 97 height 32
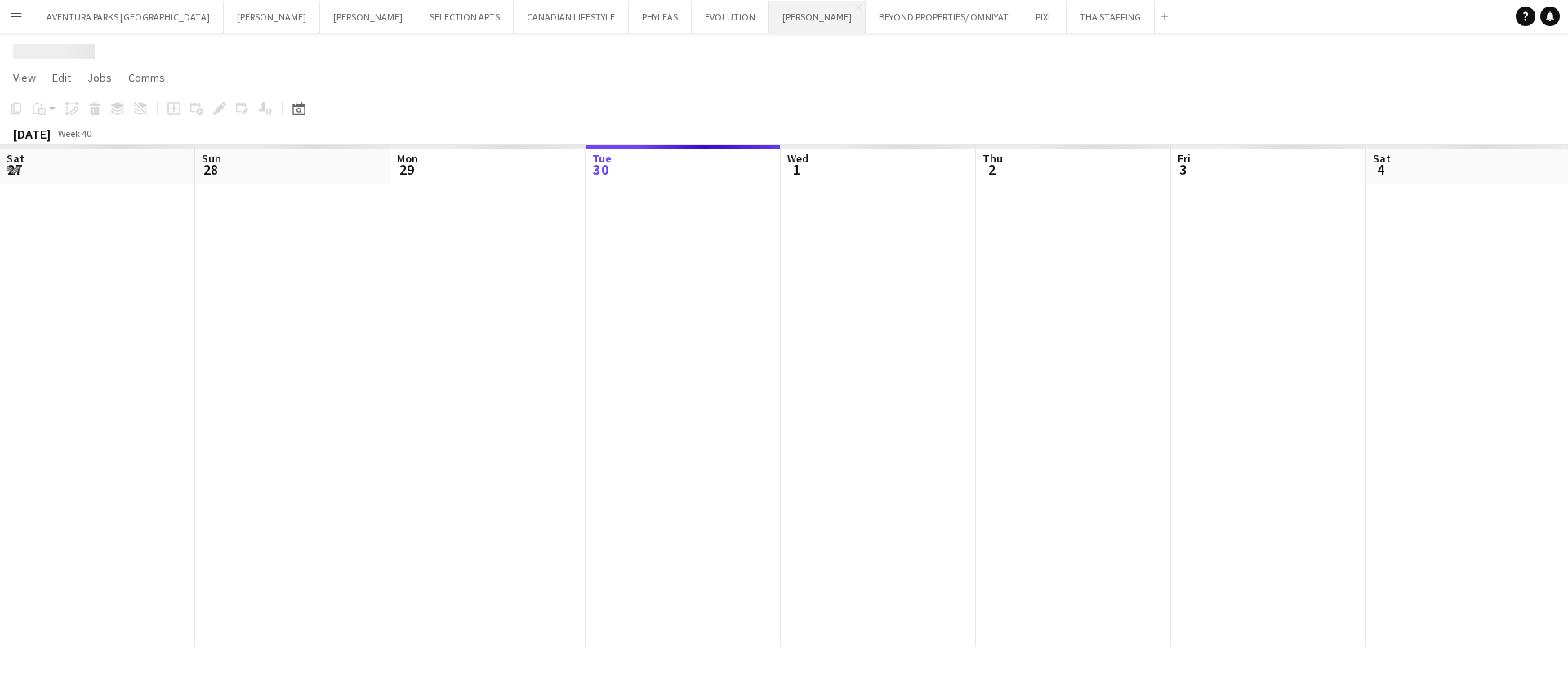
scroll to position [0, 390]
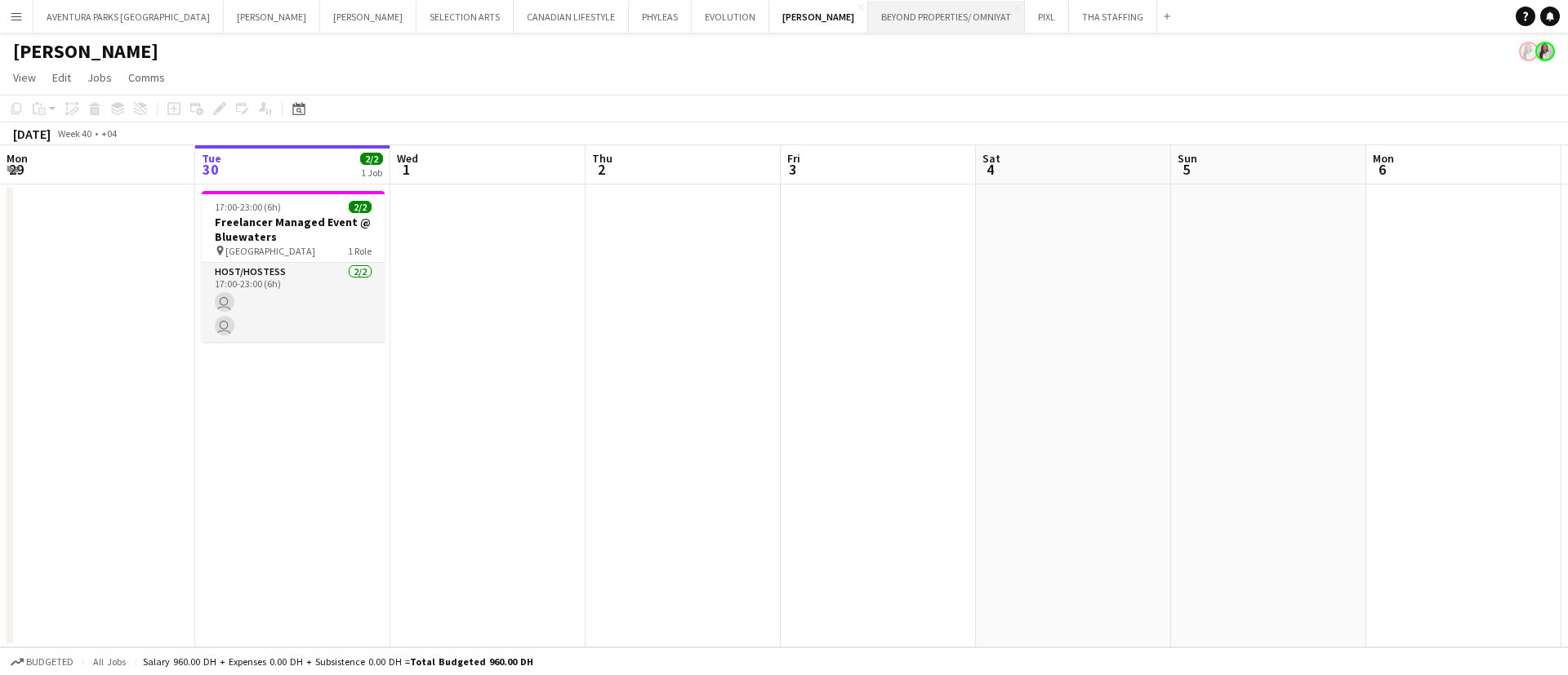
click at [868, 14] on button "BEYOND PROPERTIES/ OMNIYAT Close" at bounding box center [946, 17] width 156 height 32
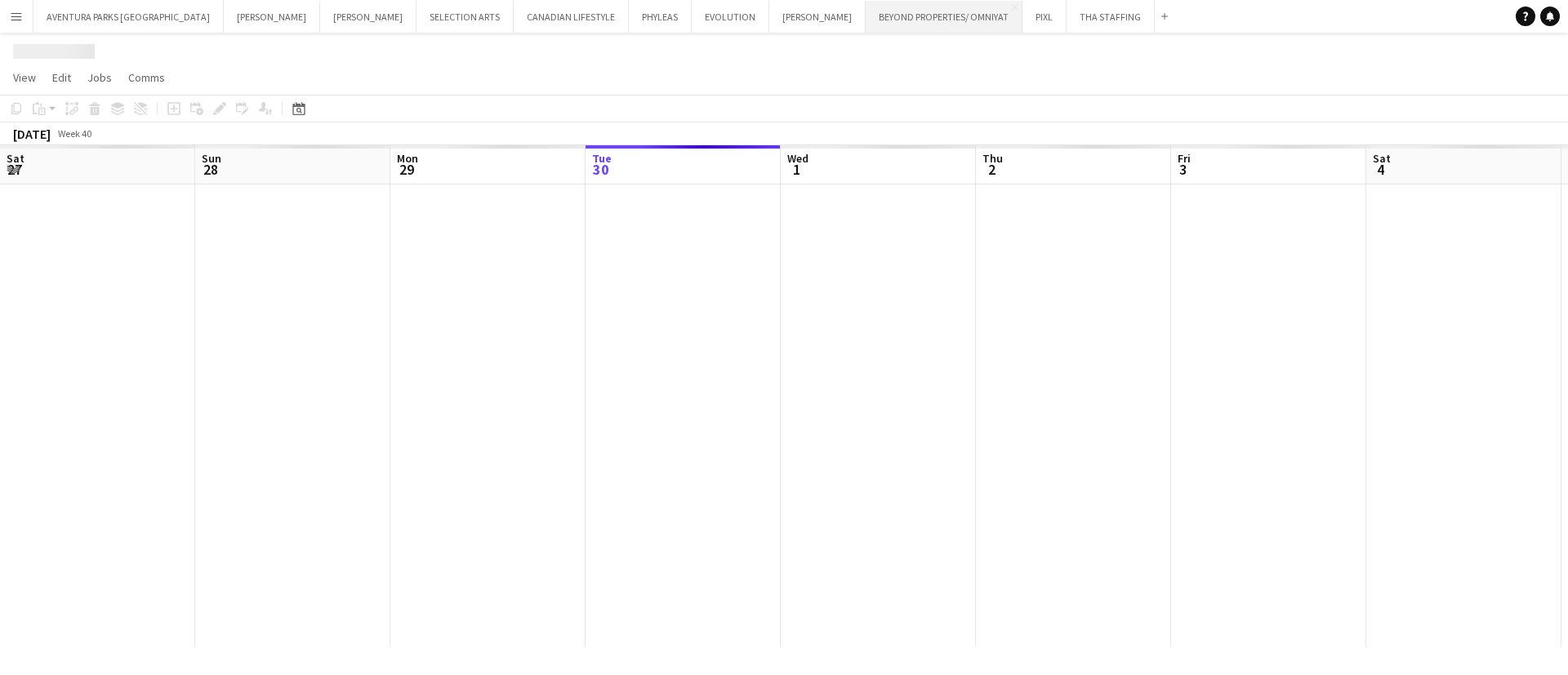
scroll to position [0, 390]
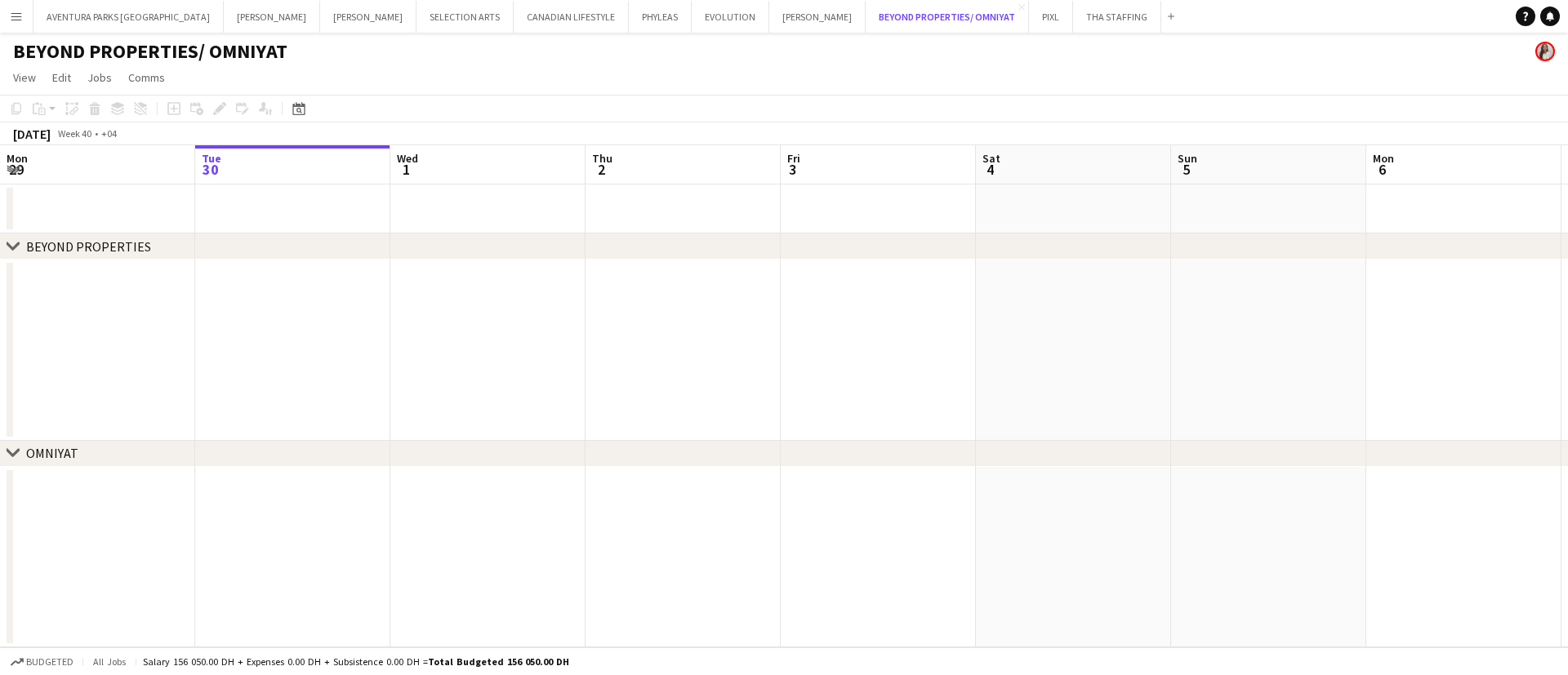
drag, startPoint x: 867, startPoint y: 13, endPoint x: 457, endPoint y: 40, distance: 410.9
click at [457, 40] on div "Menu Boards Boards Boards All jobs Status Workforce Workforce My Workforce Recr…" at bounding box center [784, 337] width 1568 height 675
drag, startPoint x: 457, startPoint y: 40, endPoint x: 900, endPoint y: 24, distance: 443.3
click at [900, 24] on div "Menu Boards Boards Boards All jobs Status Workforce Workforce My Workforce Recr…" at bounding box center [784, 337] width 1568 height 675
click at [898, 24] on button "BEYOND PROPERTIES/ OMNIYAT Close" at bounding box center [948, 17] width 163 height 32
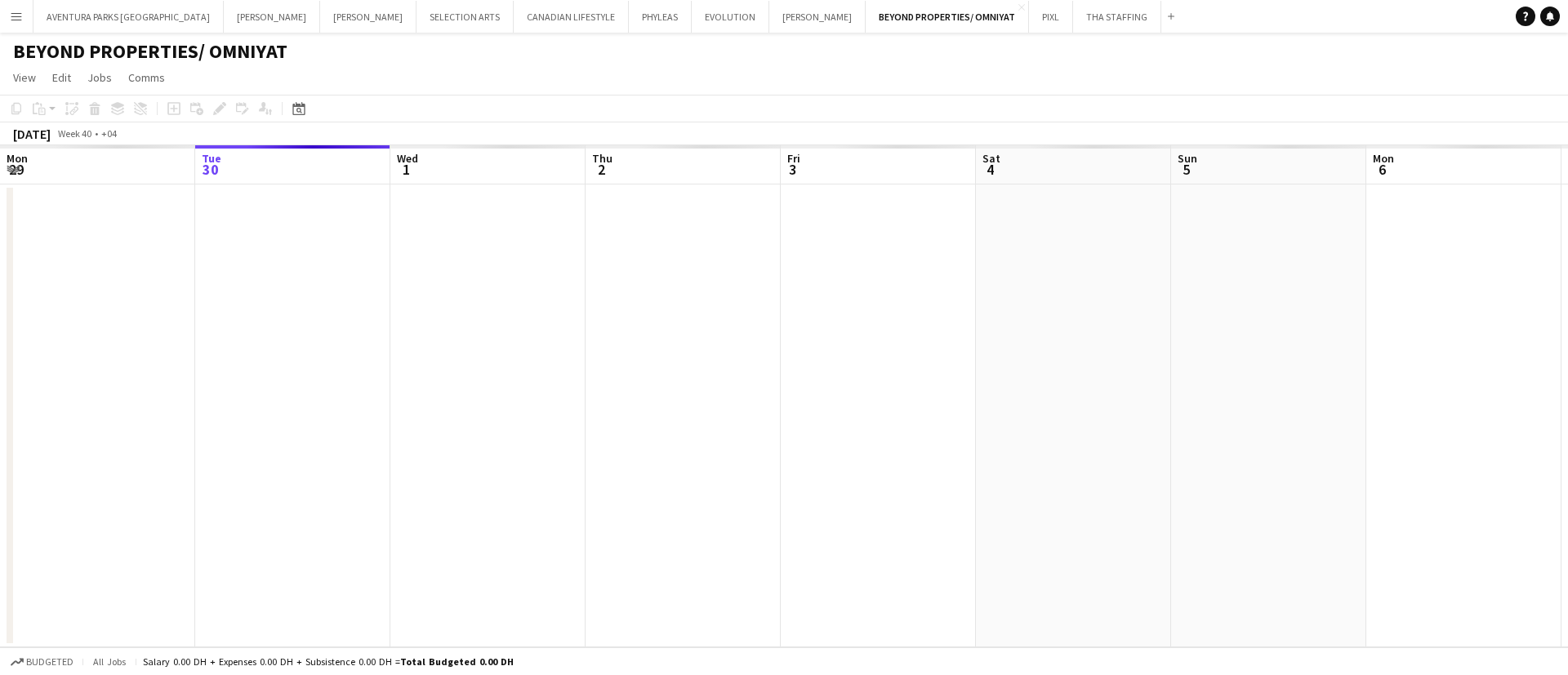
click at [849, 84] on app-page-menu "View Day view expanded Day view collapsed Month view Date picker Jump to [DATE]…" at bounding box center [784, 79] width 1568 height 31
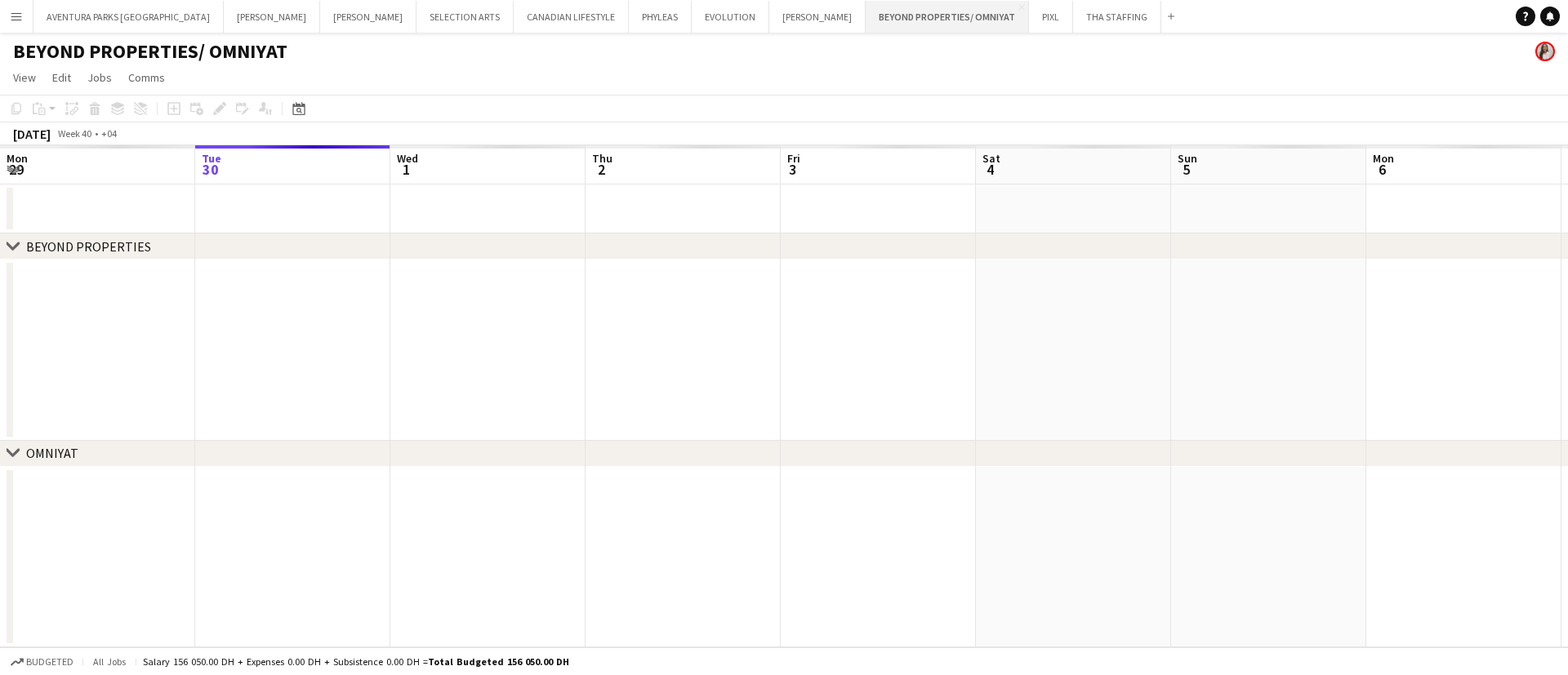
click at [866, 18] on button "BEYOND PROPERTIES/ OMNIYAT Close" at bounding box center [948, 17] width 163 height 32
click at [1018, 4] on app-icon "Close" at bounding box center [1022, 8] width 7 height 7
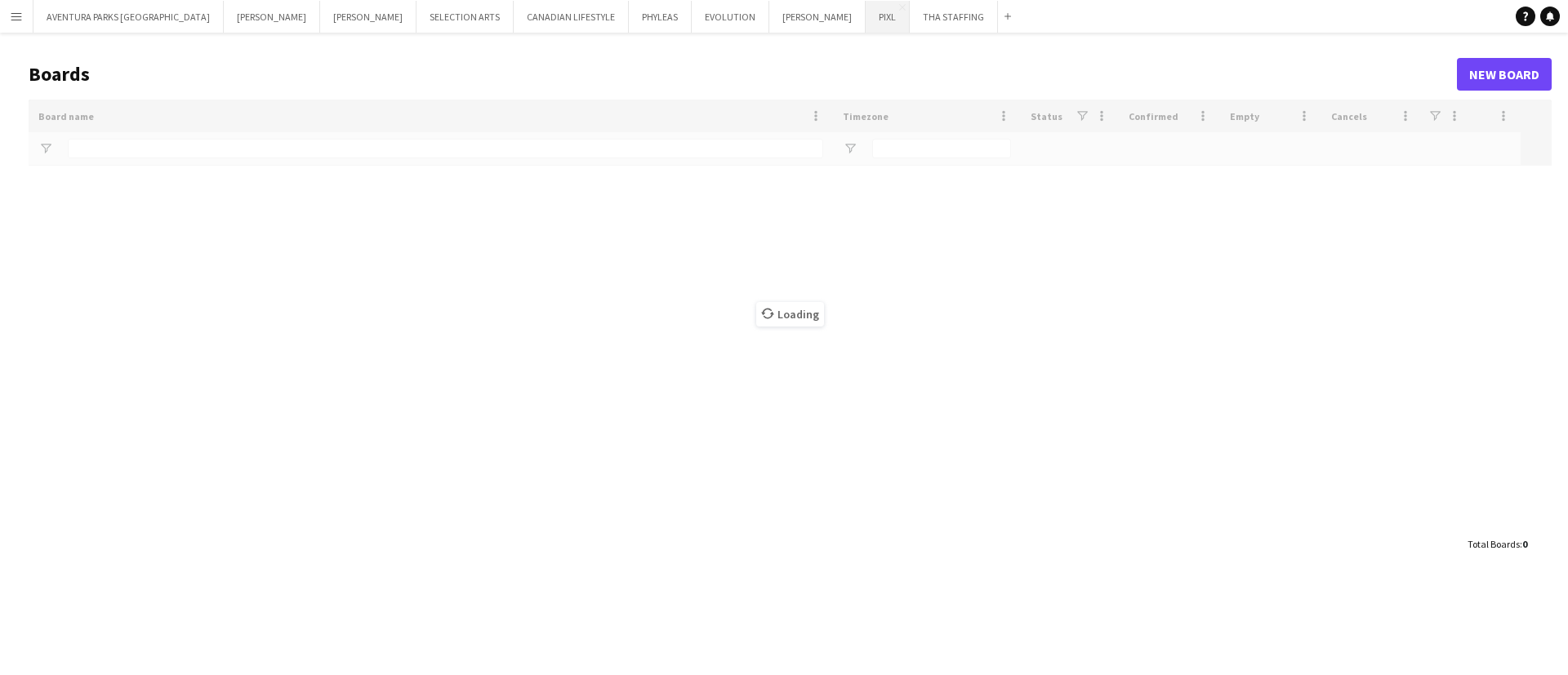
click at [866, 14] on button "PIXL Close" at bounding box center [888, 17] width 44 height 32
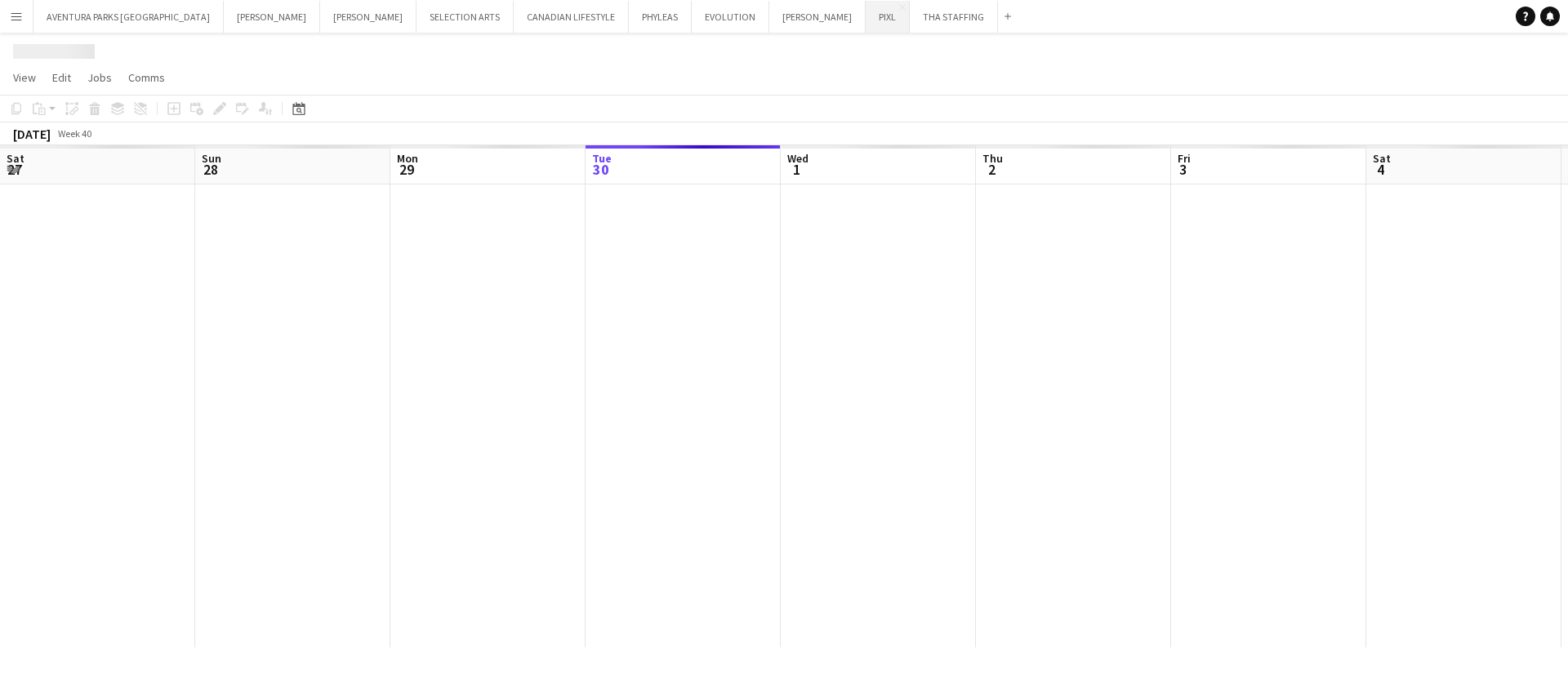
scroll to position [0, 390]
